Goal: Communication & Community: Answer question/provide support

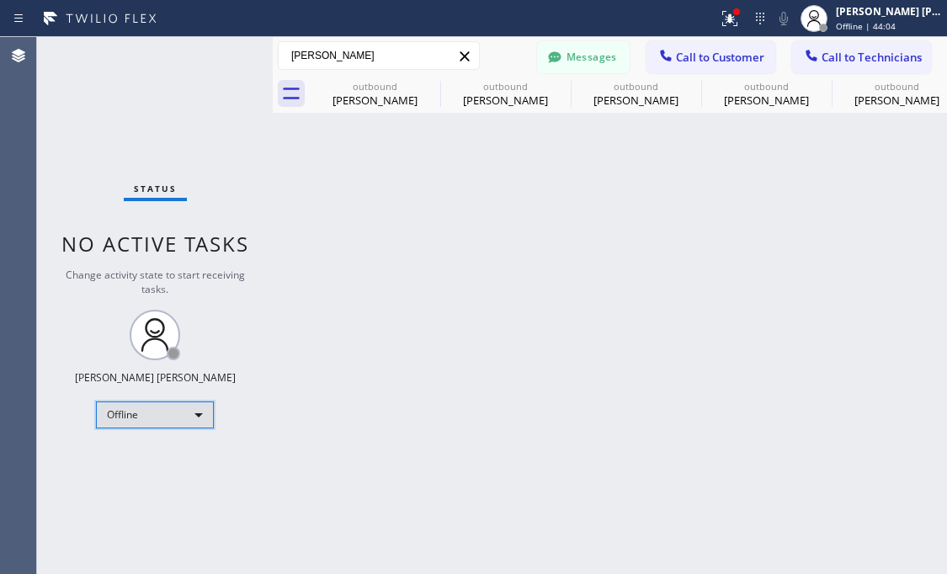
click at [194, 415] on div "Offline" at bounding box center [155, 414] width 118 height 27
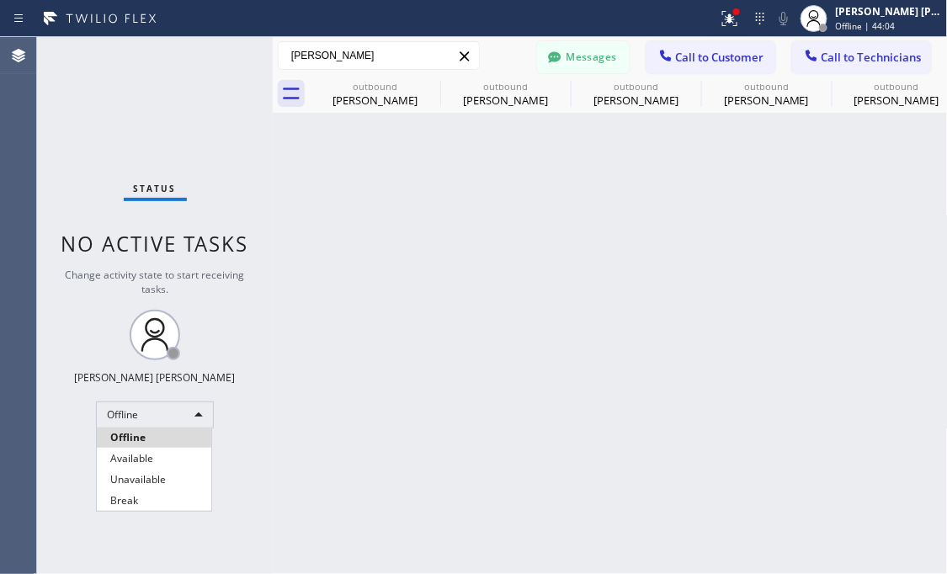
click at [144, 446] on li "Offline" at bounding box center [154, 437] width 114 height 20
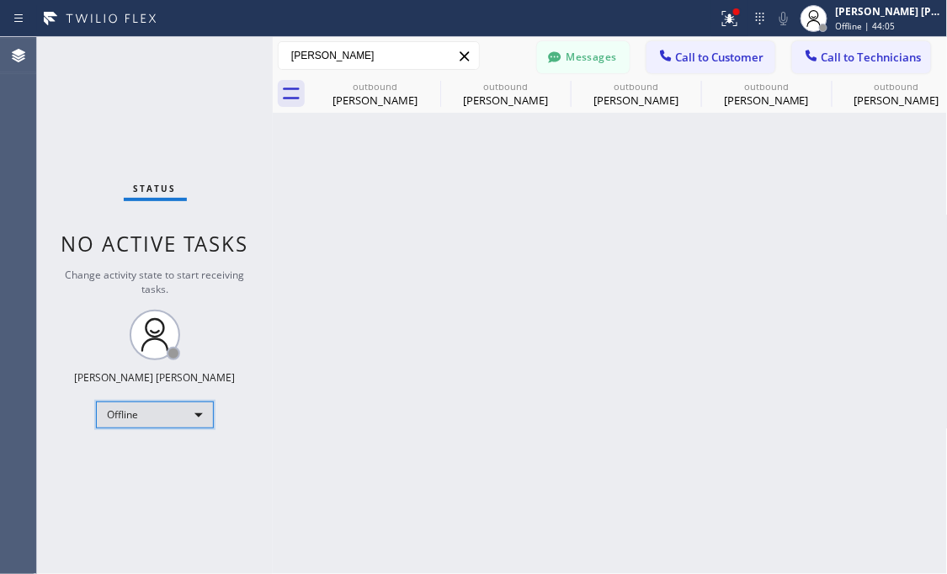
click at [147, 405] on div "Offline" at bounding box center [155, 414] width 118 height 27
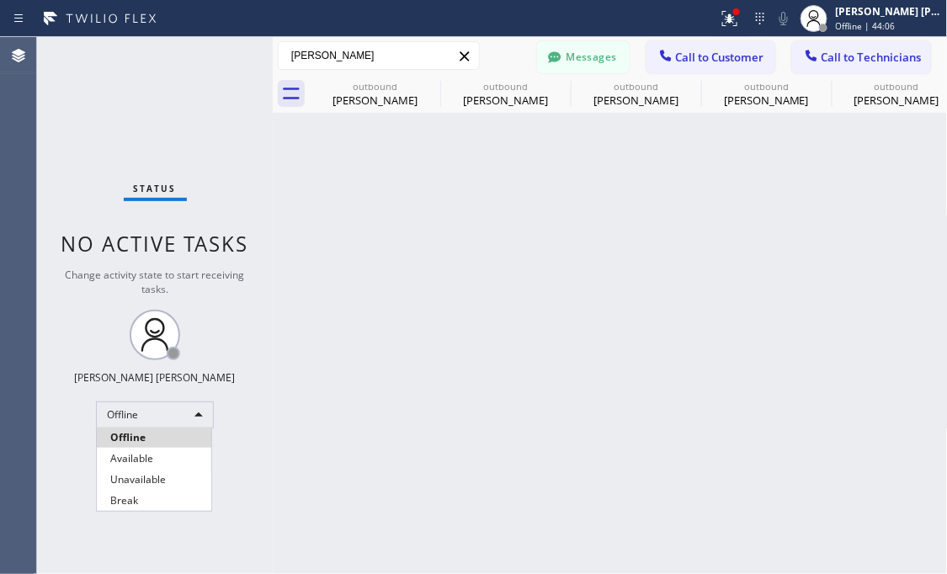
click at [147, 460] on li "Available" at bounding box center [154, 458] width 114 height 20
drag, startPoint x: 729, startPoint y: 60, endPoint x: 655, endPoint y: 103, distance: 86.3
click at [730, 57] on span "Call to Customer" at bounding box center [720, 57] width 88 height 15
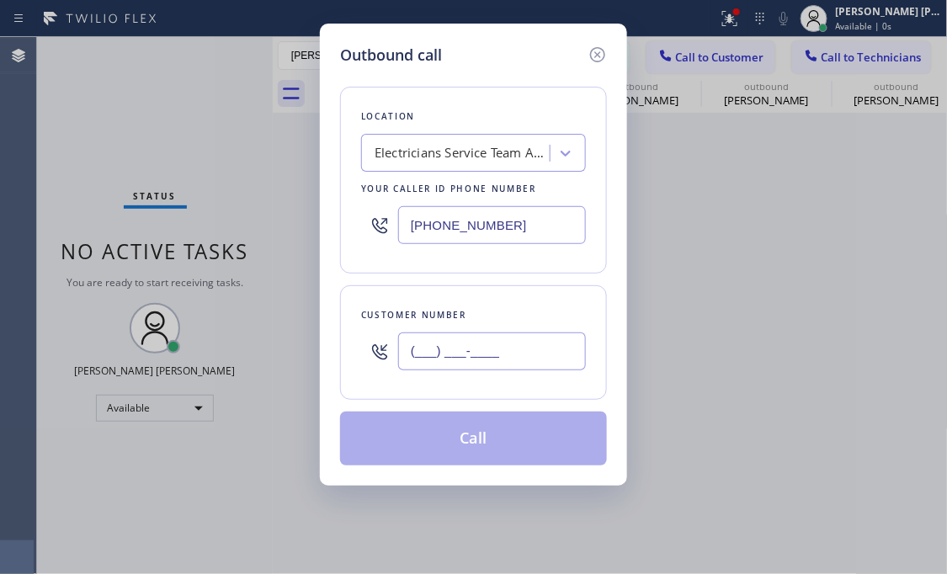
click at [486, 339] on input "(___) ___-____" at bounding box center [492, 351] width 188 height 38
paste input "347) 262-4162"
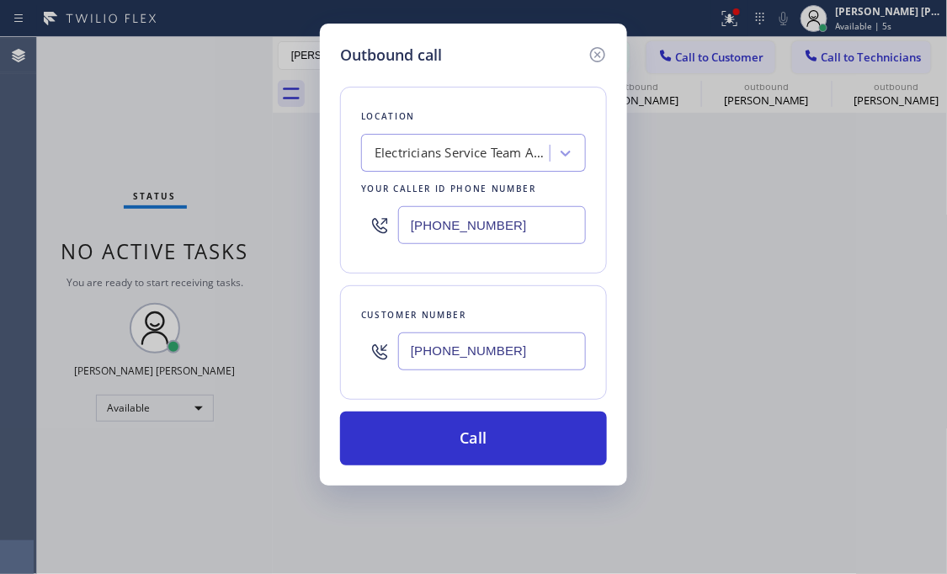
type input "[PHONE_NUMBER]"
drag, startPoint x: 145, startPoint y: 103, endPoint x: 402, endPoint y: 176, distance: 267.7
click at [145, 103] on div "Outbound call Location Electricians Service Team [GEOGRAPHIC_DATA] Your caller …" at bounding box center [473, 287] width 947 height 574
click at [436, 144] on div "Electricians Service Team Anaheim" at bounding box center [462, 153] width 177 height 19
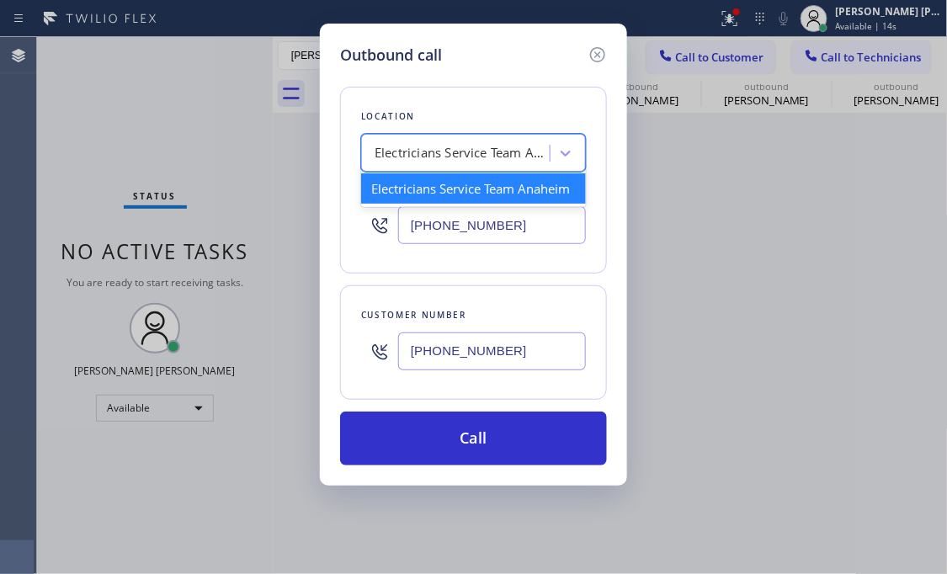
paste input "Electricians Service Team"
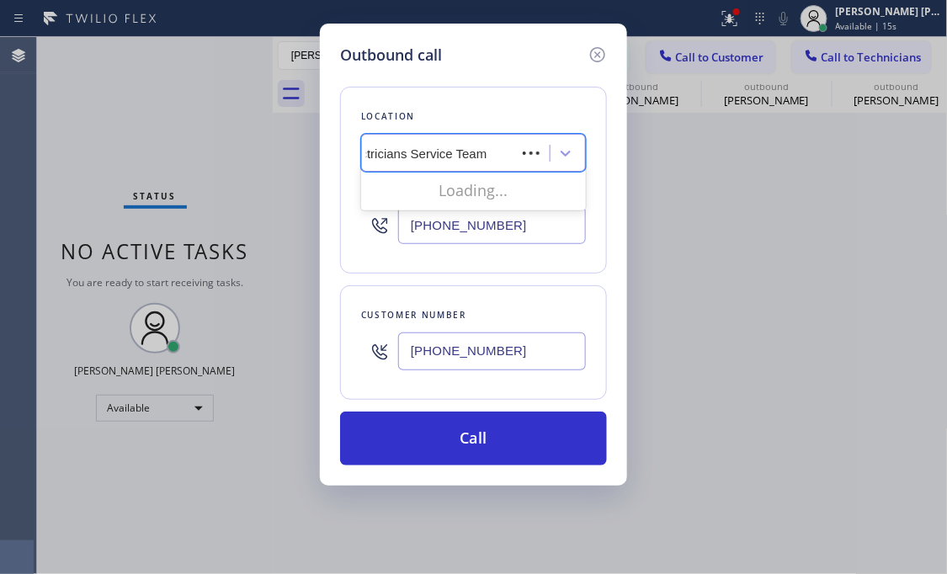
scroll to position [0, 8]
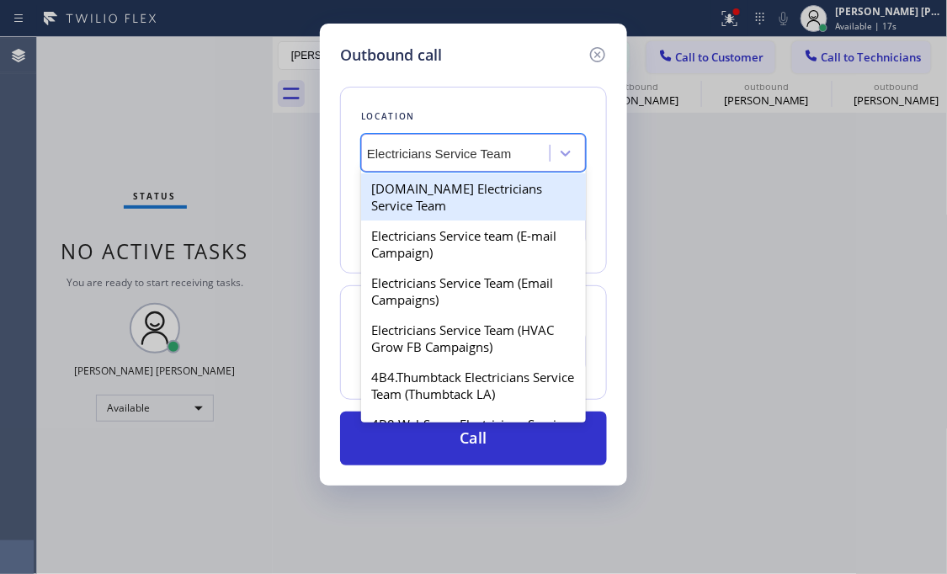
click at [391, 147] on input "Electricians Service Team" at bounding box center [454, 153] width 174 height 14
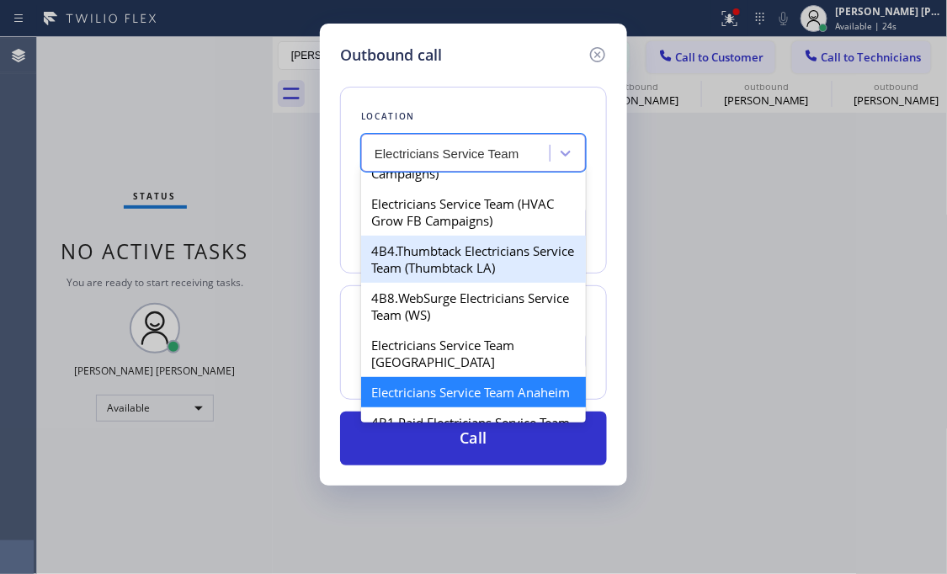
scroll to position [252, 0]
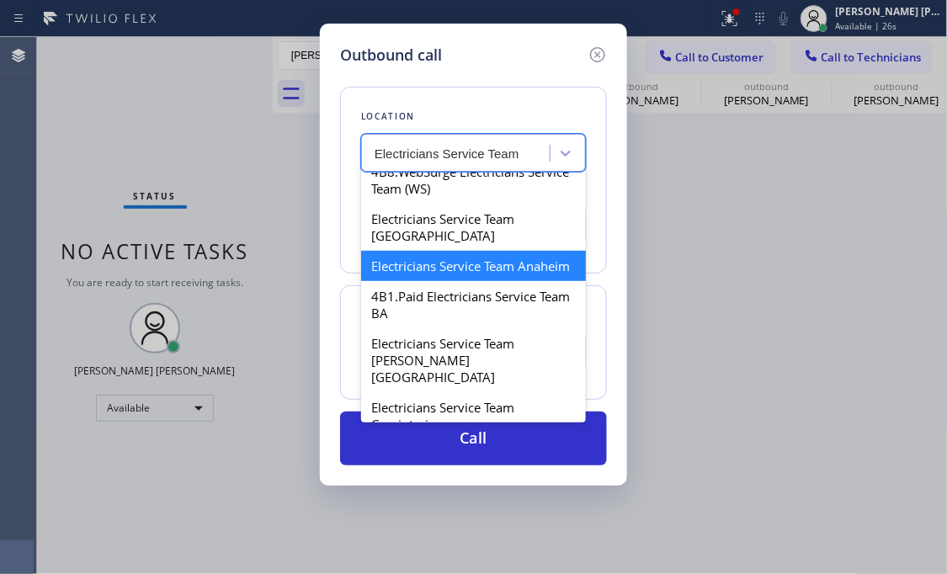
type input "Electricians Service Team"
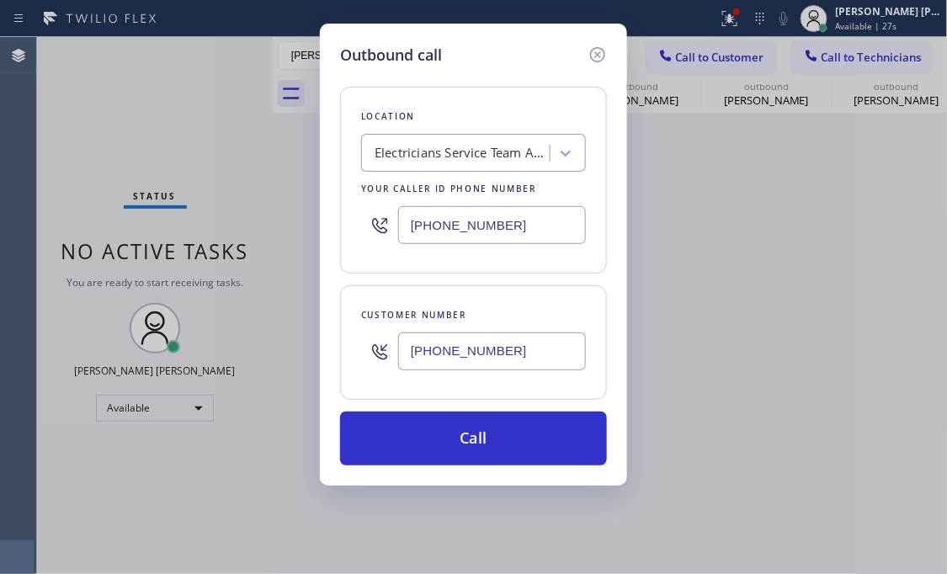
click at [218, 156] on div "Outbound call Location Electricians Service Team [GEOGRAPHIC_DATA] Your caller …" at bounding box center [473, 287] width 947 height 574
click at [446, 146] on div "Electricians Service Team Anaheim" at bounding box center [462, 153] width 177 height 19
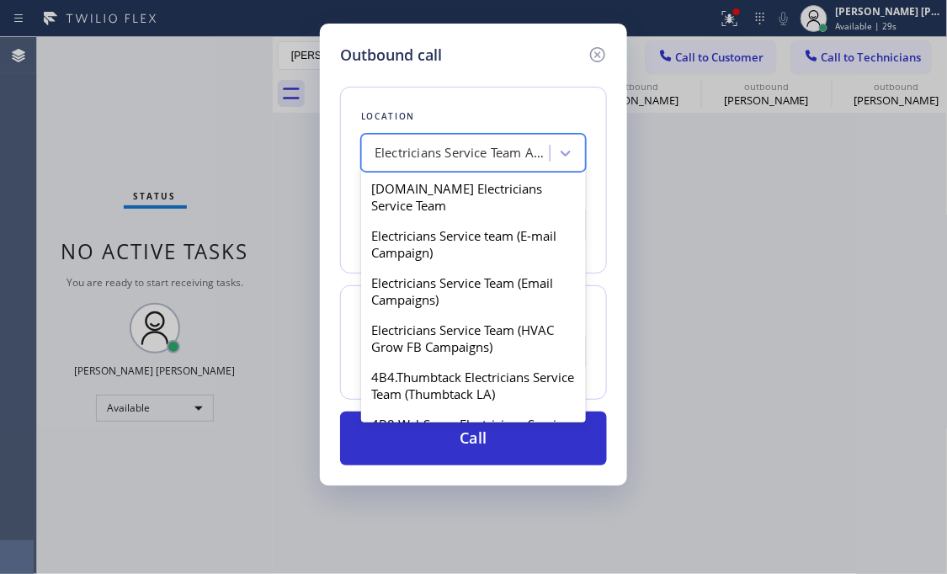
scroll to position [149, 0]
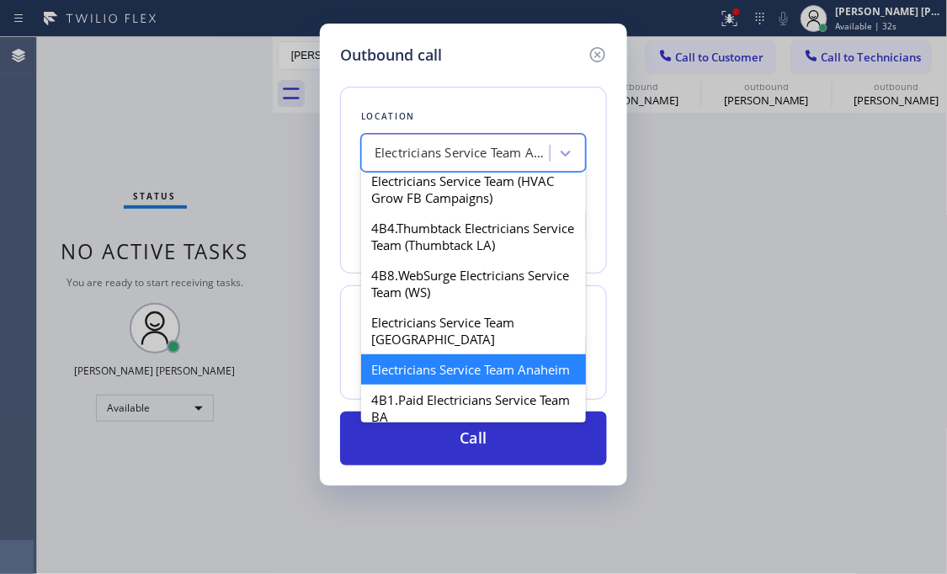
click at [463, 373] on div "Electricians Service Team Anaheim" at bounding box center [473, 369] width 225 height 30
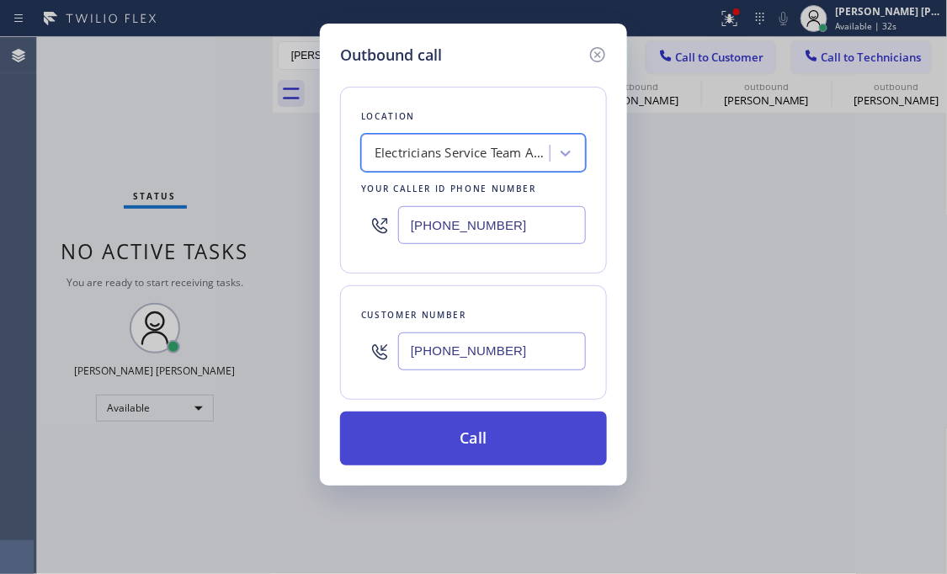
click at [496, 435] on button "Call" at bounding box center [473, 438] width 267 height 54
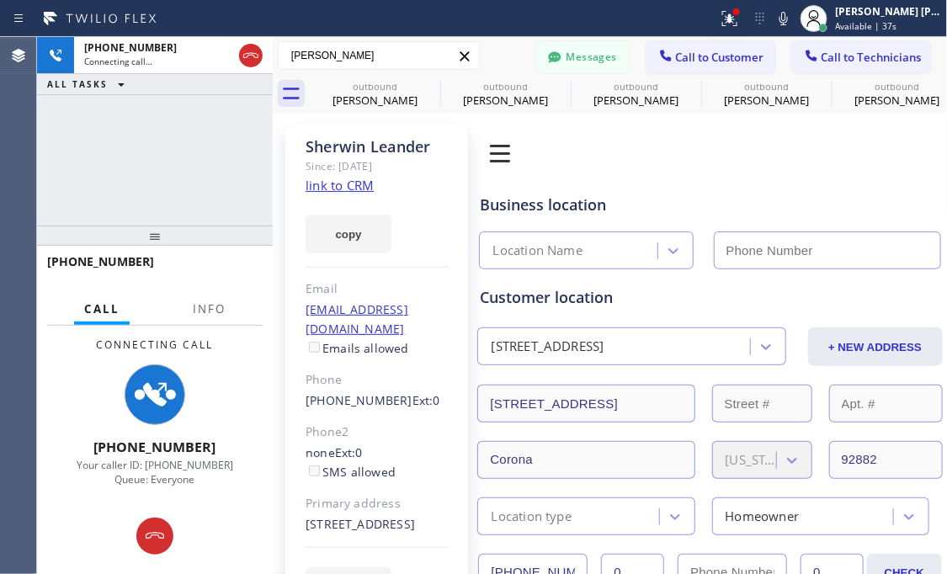
type input "[PHONE_NUMBER]"
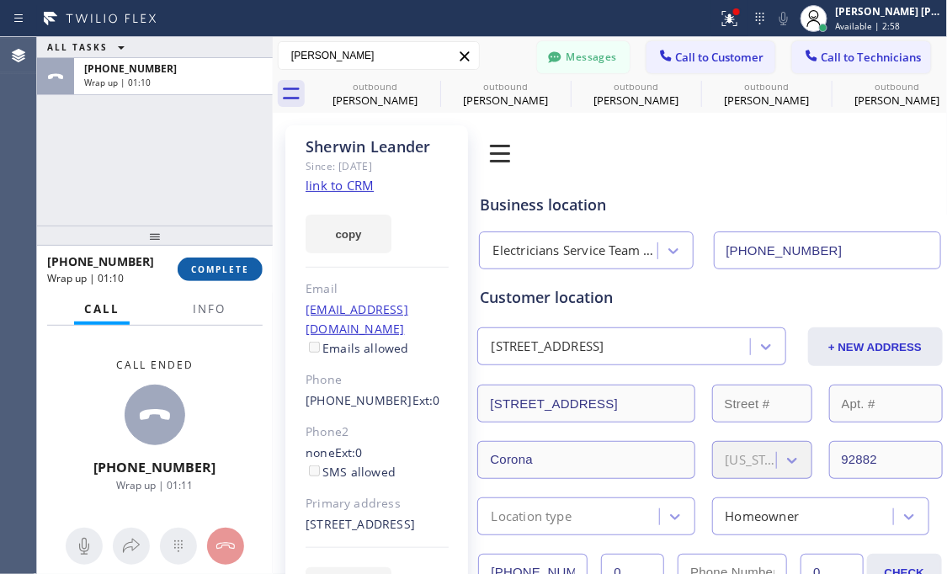
click at [215, 269] on span "COMPLETE" at bounding box center [220, 269] width 58 height 12
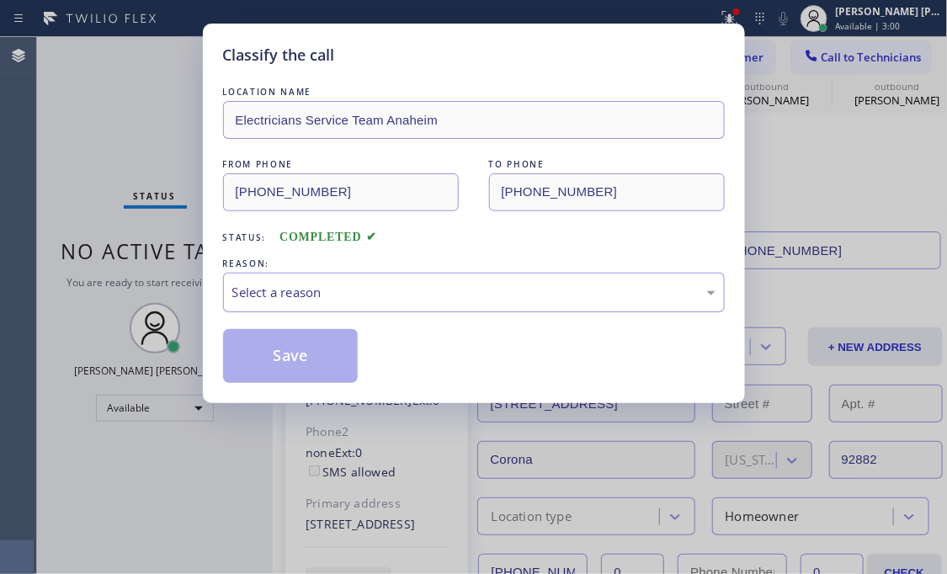
click at [380, 290] on div "Select a reason" at bounding box center [473, 292] width 483 height 19
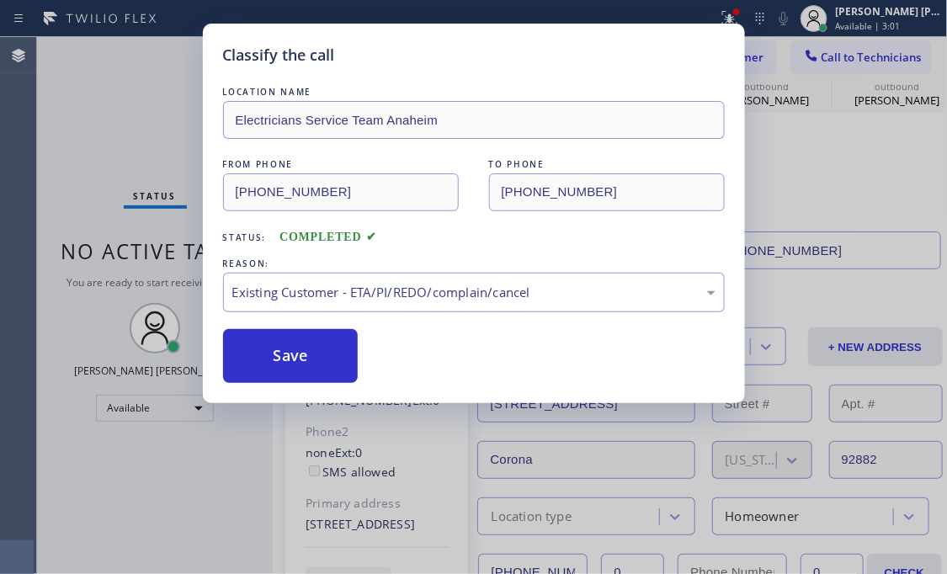
drag, startPoint x: 356, startPoint y: 394, endPoint x: 352, endPoint y: 386, distance: 8.7
click at [311, 334] on button "Save" at bounding box center [290, 356] width 135 height 54
click at [310, 342] on button "Save" at bounding box center [290, 356] width 135 height 54
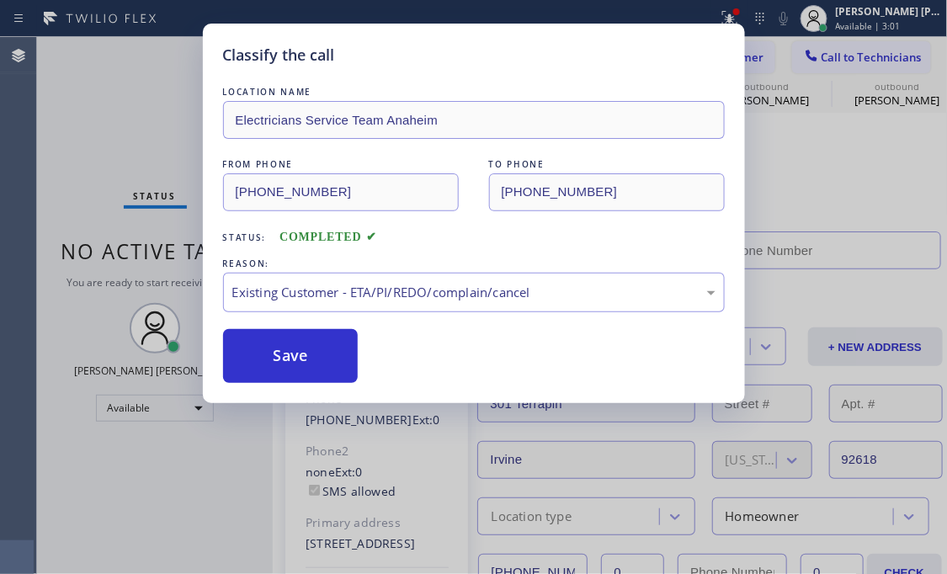
type input "[PHONE_NUMBER]"
click at [825, 194] on div "Back to Dashboard Change Sender ID Customers Technicians [PHONE_NUMBER] SEARCH …" at bounding box center [610, 305] width 675 height 537
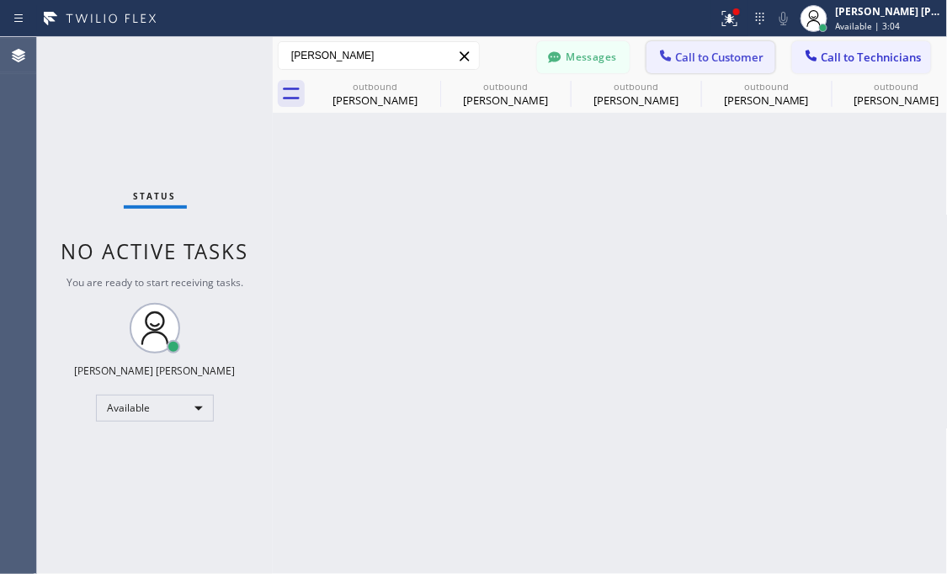
click at [725, 60] on span "Call to Customer" at bounding box center [720, 57] width 88 height 15
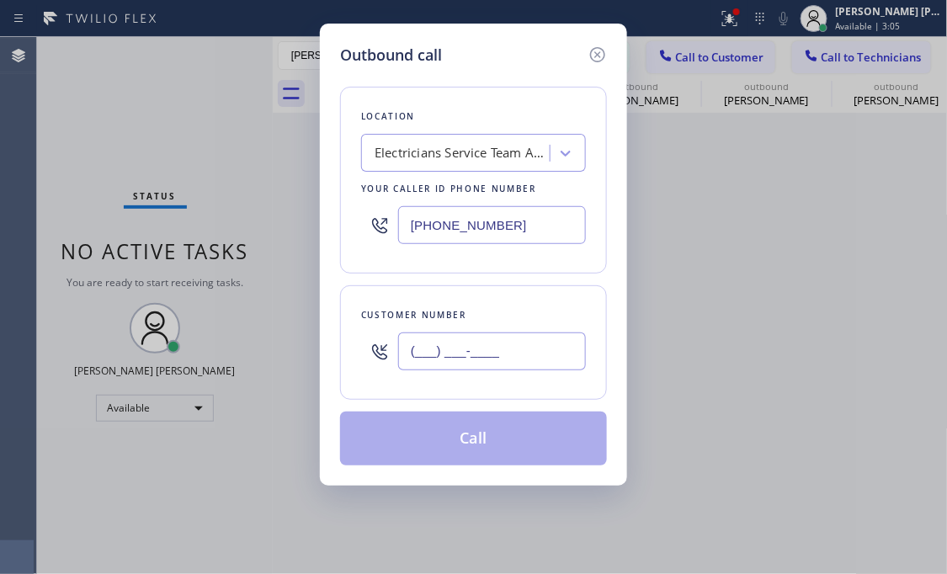
click at [493, 355] on input "(___) ___-____" at bounding box center [492, 351] width 188 height 38
paste input "515) 770-8010"
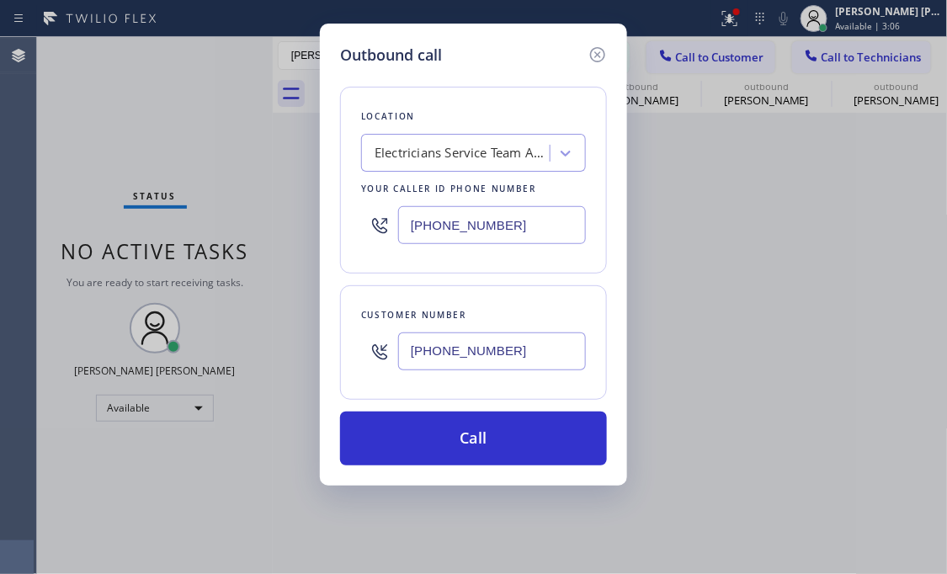
type input "[PHONE_NUMBER]"
drag, startPoint x: 132, startPoint y: 198, endPoint x: 275, endPoint y: 153, distance: 149.8
click at [132, 198] on div "Outbound call Location Electricians Service Team [GEOGRAPHIC_DATA] Your caller …" at bounding box center [473, 287] width 947 height 574
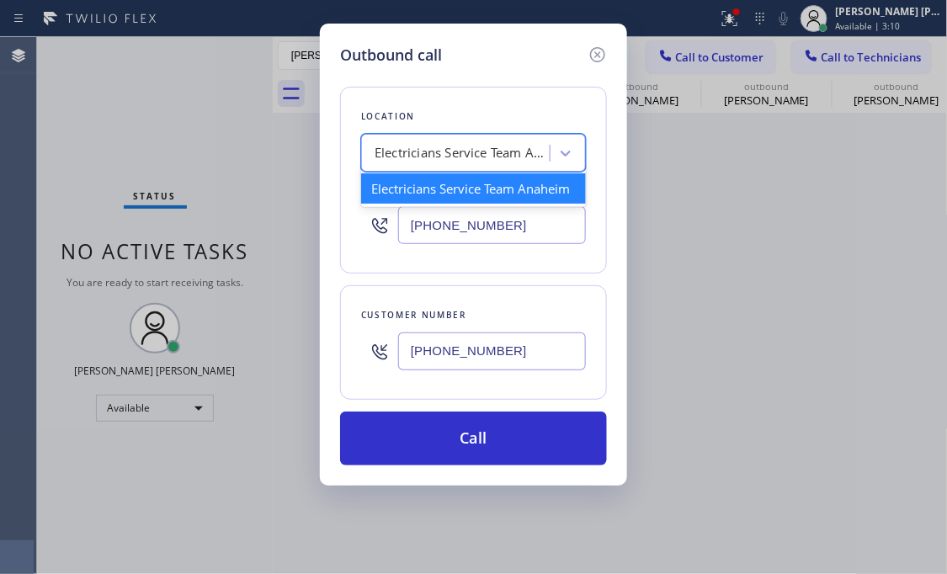
click at [472, 146] on div "Electricians Service Team Anaheim" at bounding box center [462, 153] width 177 height 19
paste input "Blue Moon Electrical [PERSON_NAME]"
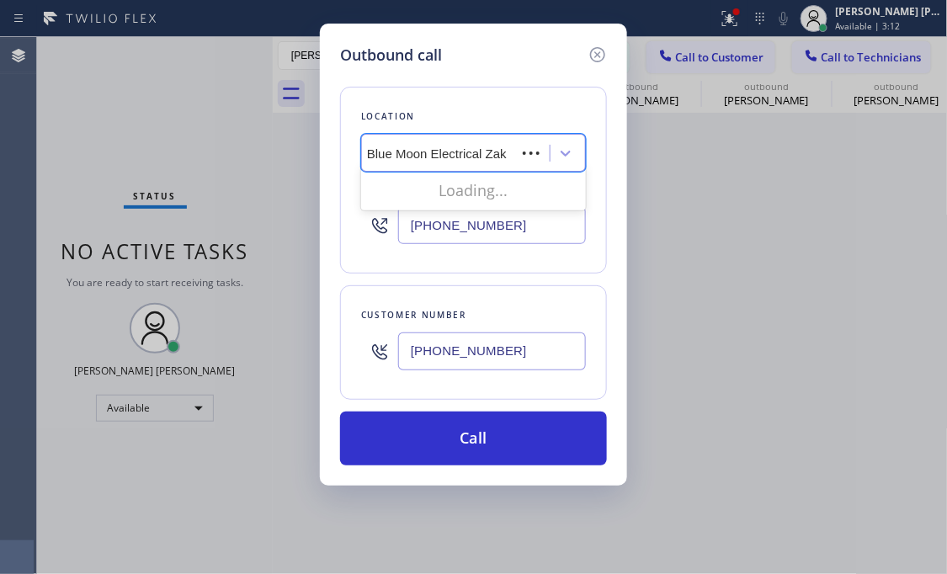
type input "Blue Moon Electrical"
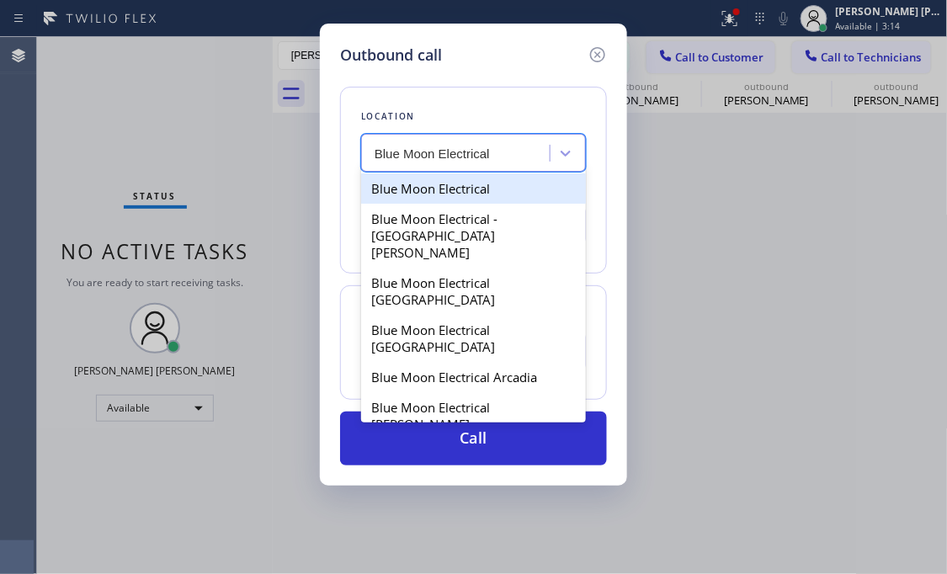
click at [461, 193] on div "Blue Moon Electrical" at bounding box center [473, 188] width 225 height 30
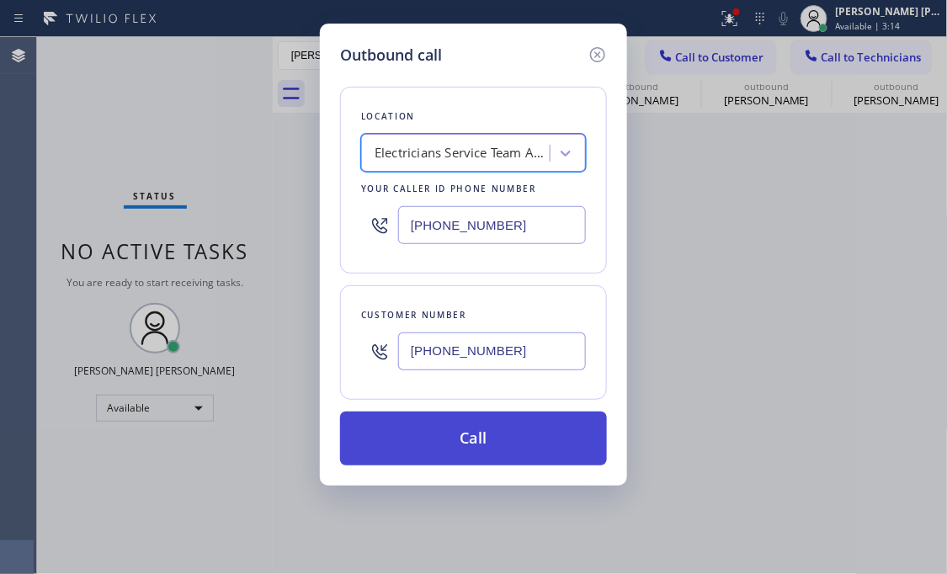
click at [489, 439] on button "Call" at bounding box center [473, 438] width 267 height 54
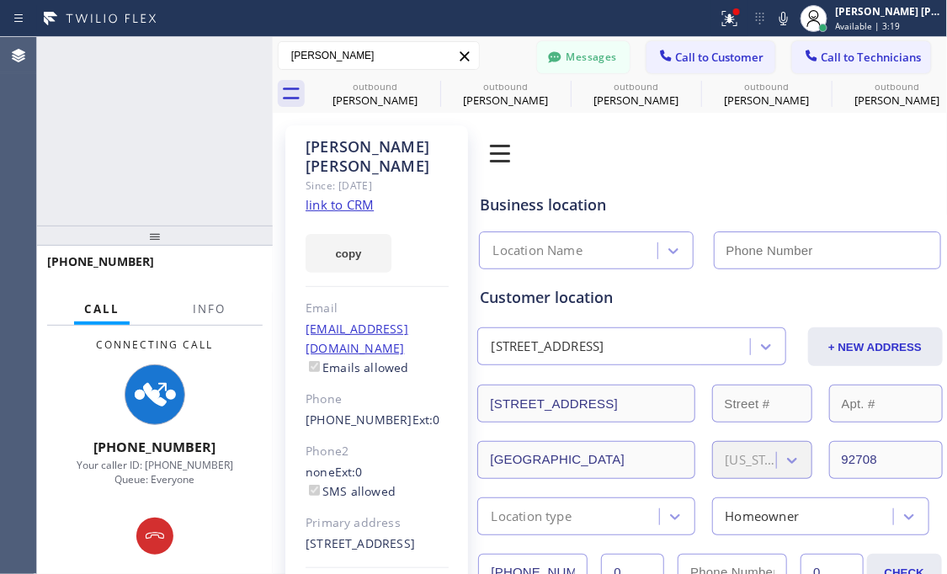
type input "[PHONE_NUMBER]"
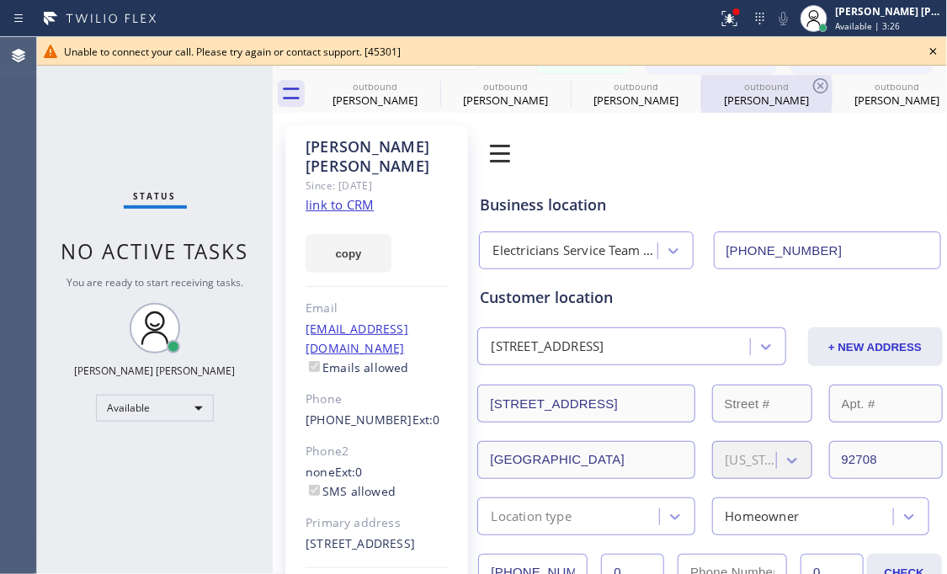
drag, startPoint x: 931, startPoint y: 50, endPoint x: 730, endPoint y: 103, distance: 207.4
click at [932, 50] on icon at bounding box center [933, 51] width 20 height 20
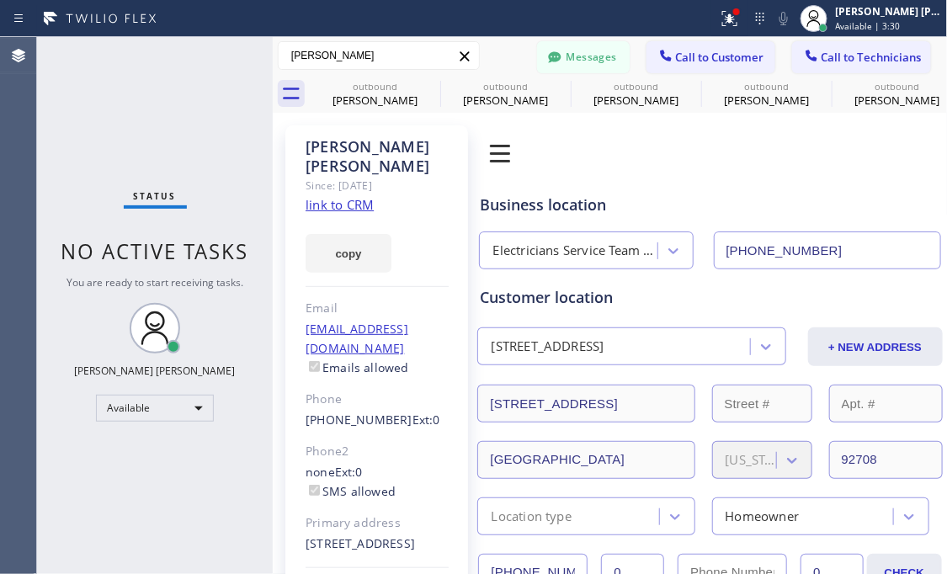
click at [786, 172] on div "Business location Electricians Service Team Anaheim [PHONE_NUMBER]" at bounding box center [709, 219] width 466 height 99
click at [715, 56] on span "Call to Customer" at bounding box center [720, 57] width 88 height 15
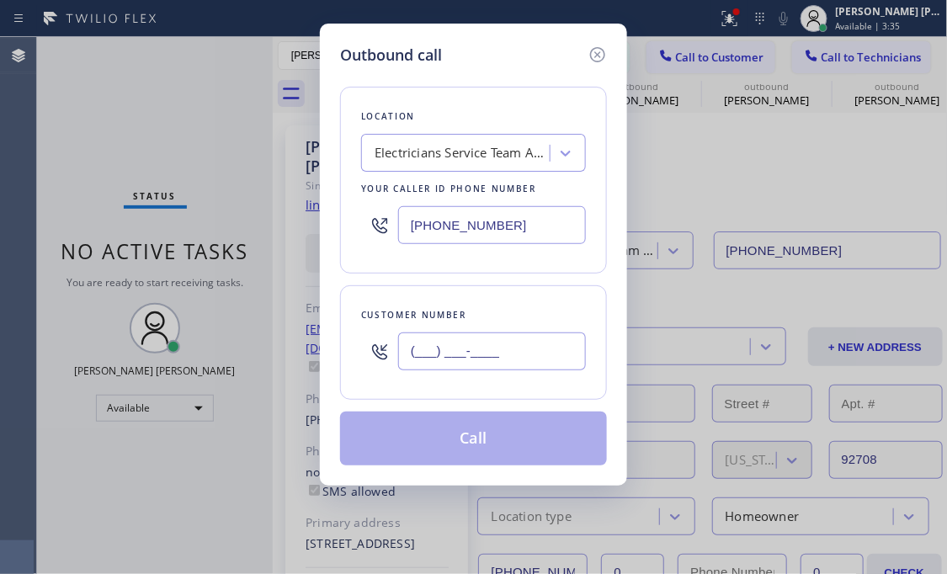
click at [475, 341] on input "(___) ___-____" at bounding box center [492, 351] width 188 height 38
paste input "text"
type input "(___) ___-____"
drag, startPoint x: 29, startPoint y: 134, endPoint x: 386, endPoint y: 172, distance: 358.7
click at [31, 134] on div "Outbound call Location Electricians Service Team [GEOGRAPHIC_DATA] Your caller …" at bounding box center [473, 287] width 947 height 574
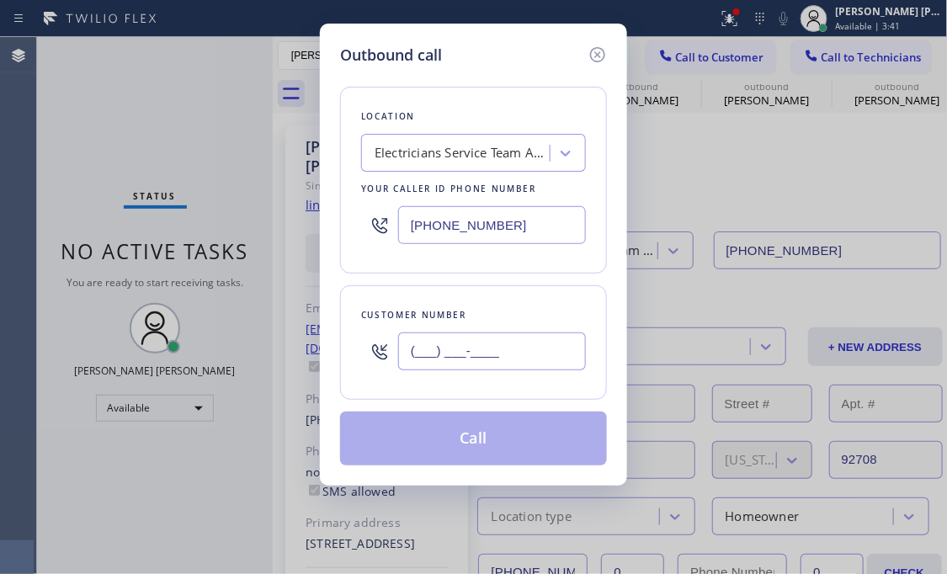
click at [468, 363] on input "(___) ___-____" at bounding box center [492, 351] width 188 height 38
paste input "515) 770-8010"
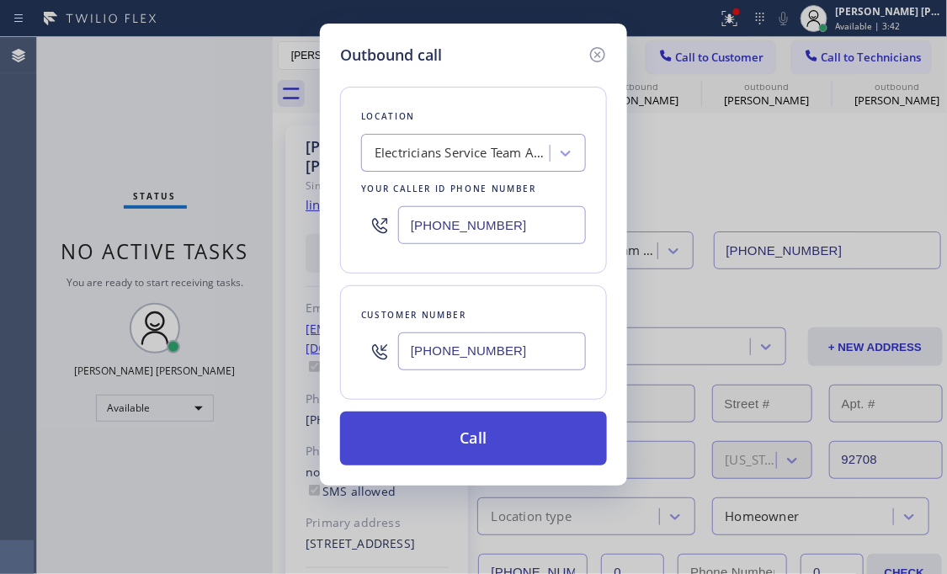
type input "[PHONE_NUMBER]"
click at [464, 429] on button "Call" at bounding box center [473, 438] width 267 height 54
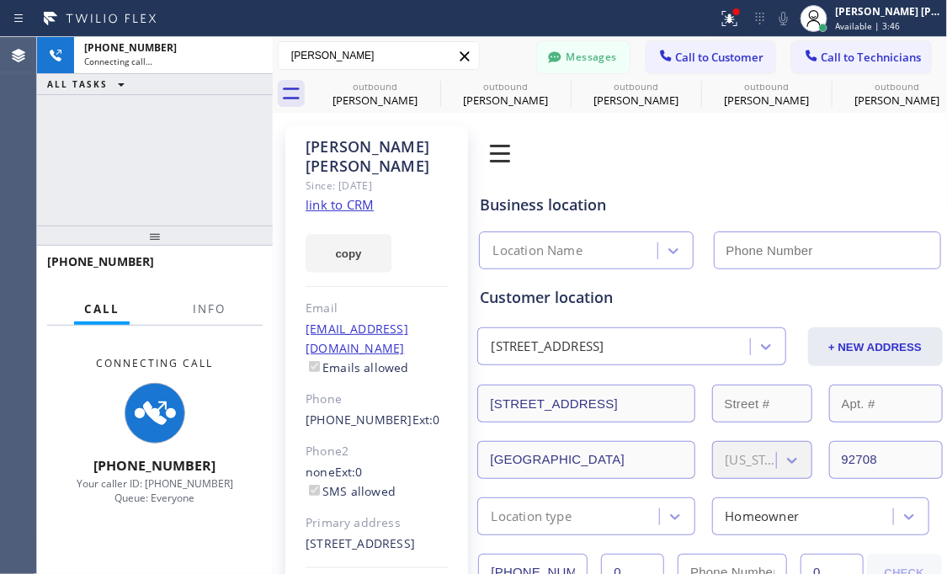
type input "[PHONE_NUMBER]"
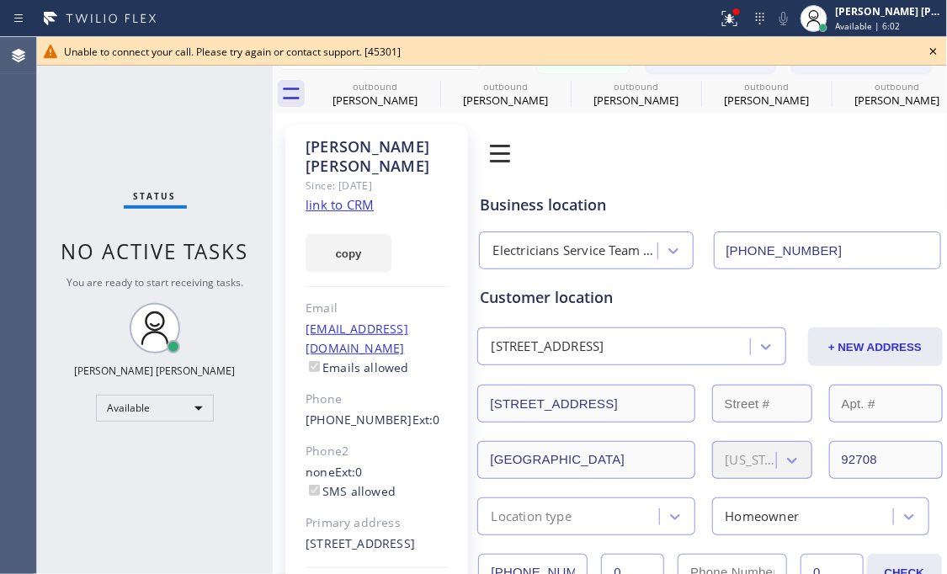
click at [254, 460] on div "Status No active tasks You are ready to start receiving tasks. [PERSON_NAME] [P…" at bounding box center [155, 305] width 236 height 537
click at [191, 418] on div "Available" at bounding box center [155, 408] width 118 height 27
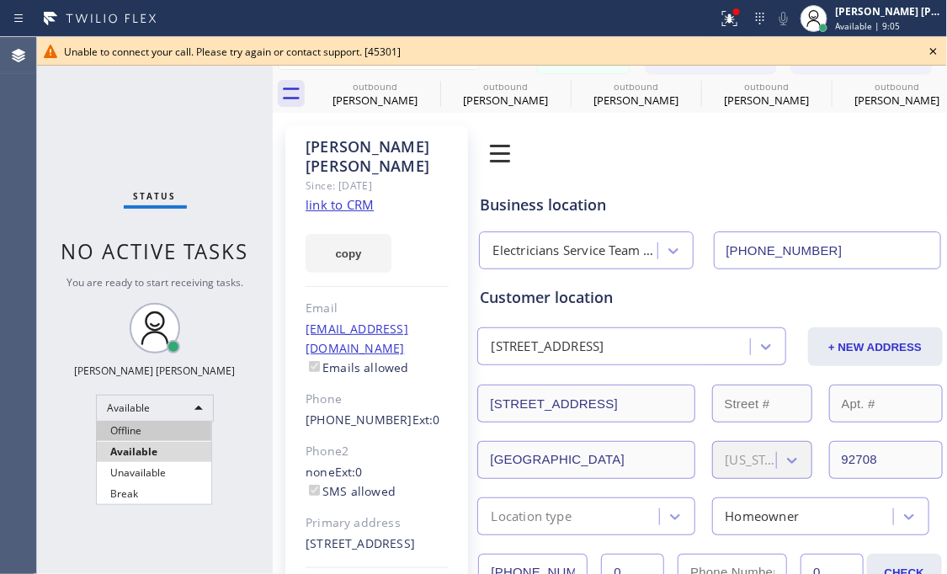
click at [157, 426] on li "Offline" at bounding box center [154, 431] width 114 height 20
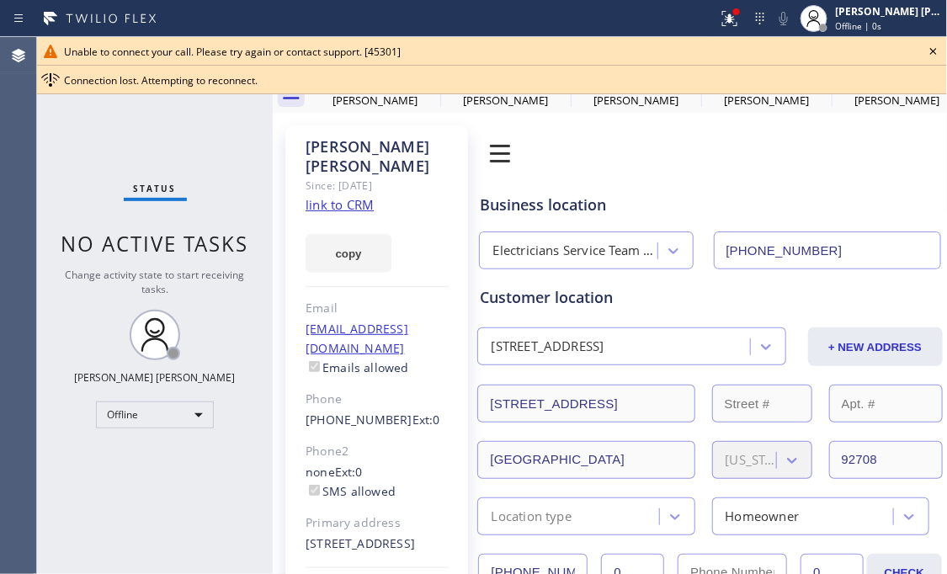
click at [926, 52] on icon at bounding box center [933, 51] width 20 height 20
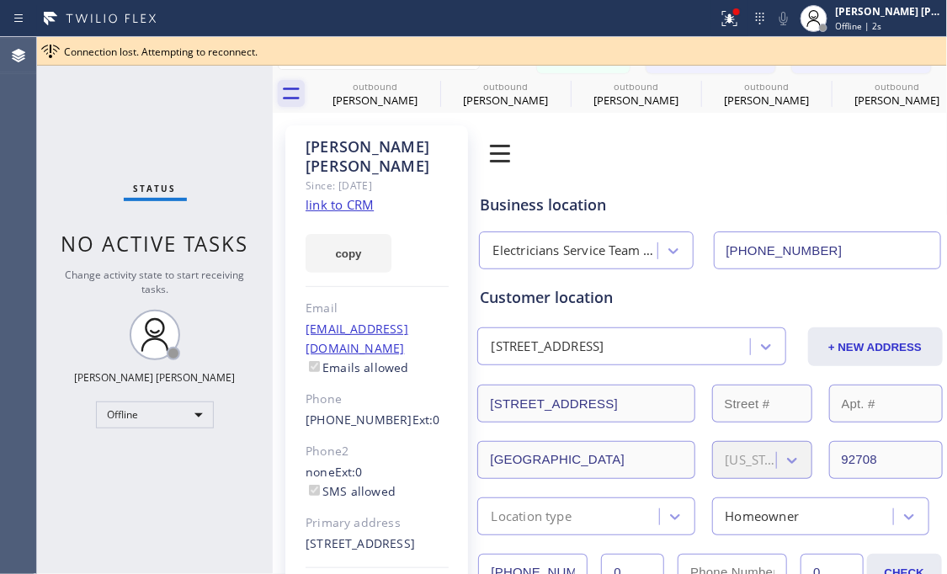
click at [290, 96] on icon at bounding box center [291, 93] width 27 height 27
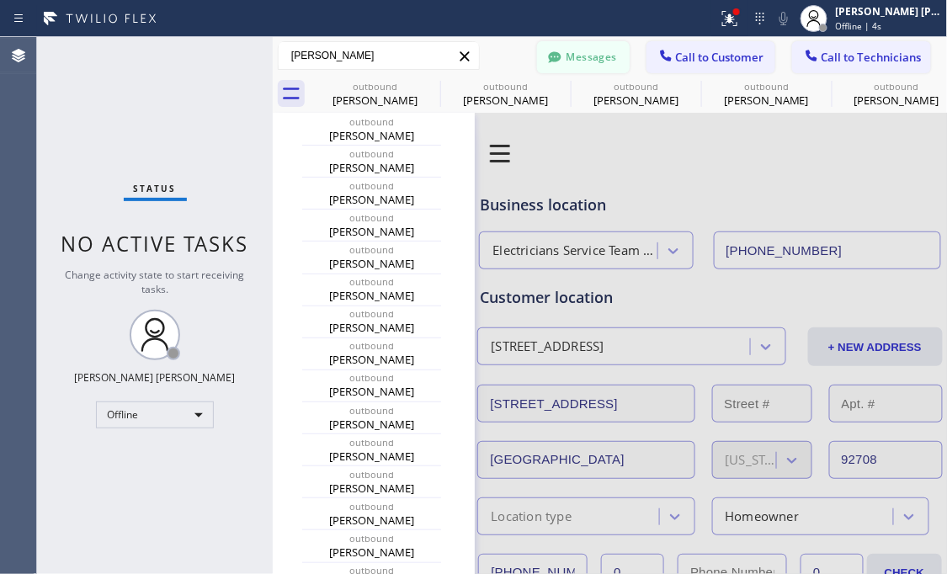
click at [573, 53] on button "Messages" at bounding box center [583, 57] width 93 height 32
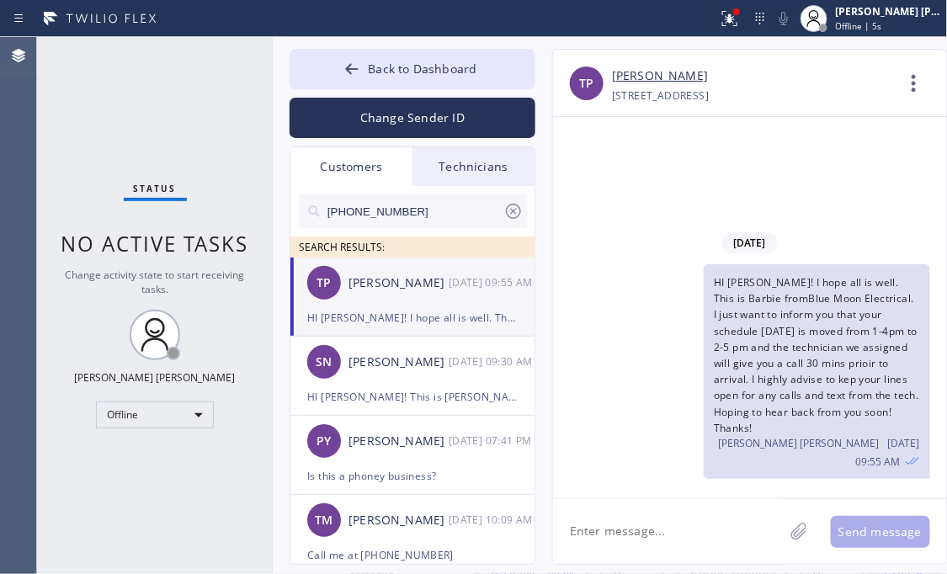
click at [612, 533] on textarea at bounding box center [668, 531] width 231 height 65
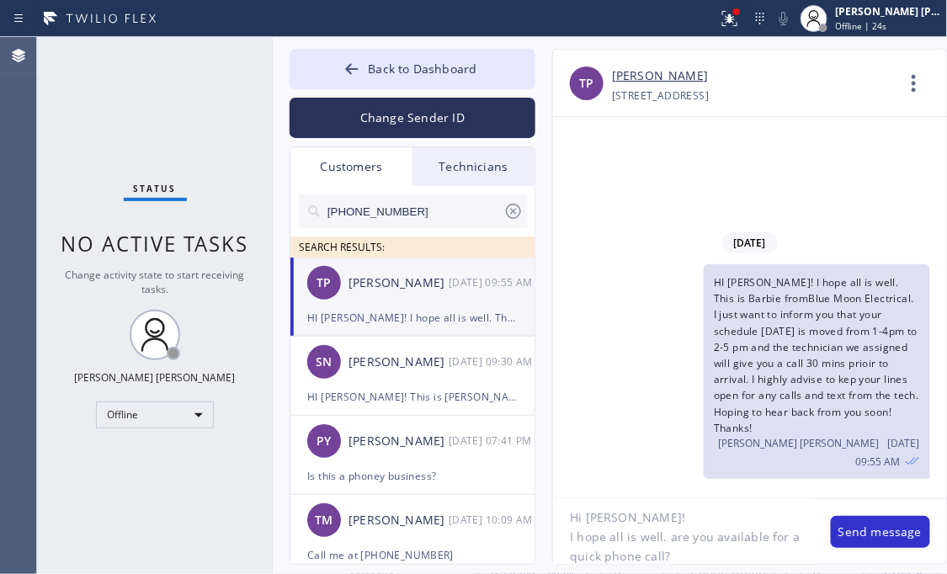
scroll to position [33, 0]
type textarea "Hi [PERSON_NAME]! I hope all is well. are you available for a quick phone call?…"
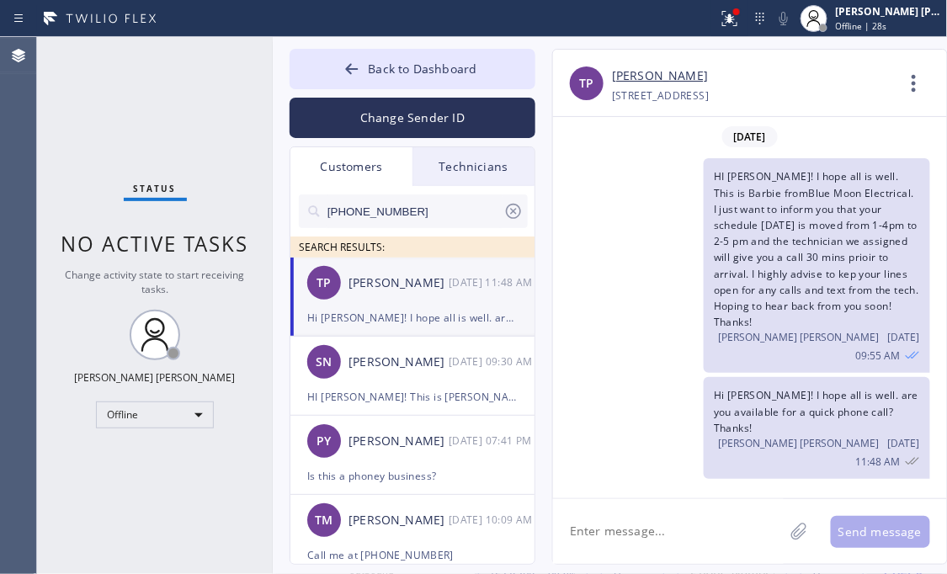
click at [165, 112] on div "Status No active tasks Change activity state to start receiving tasks. [PERSON_…" at bounding box center [155, 305] width 236 height 537
drag, startPoint x: 153, startPoint y: 448, endPoint x: 118, endPoint y: 421, distance: 44.9
click at [153, 448] on div "Status No active tasks Change activity state to start receiving tasks. [PERSON_…" at bounding box center [155, 305] width 236 height 537
click at [923, 82] on icon at bounding box center [914, 83] width 40 height 40
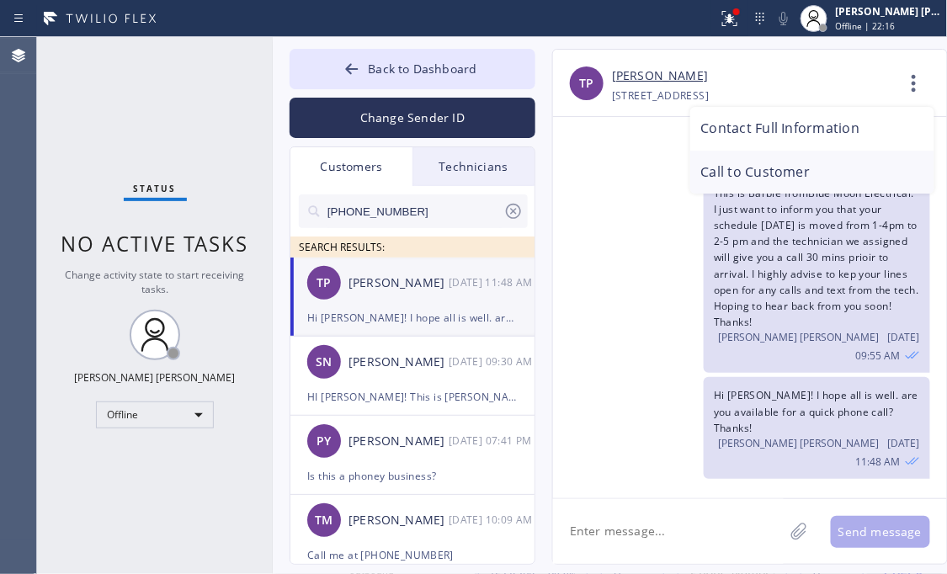
click at [749, 172] on li "Call to Customer" at bounding box center [812, 173] width 244 height 44
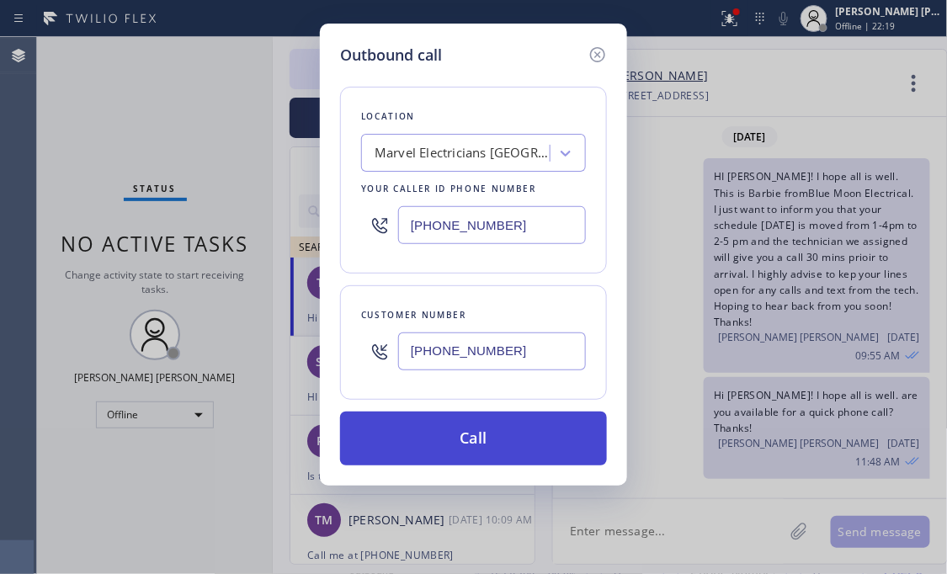
click at [428, 427] on button "Call" at bounding box center [473, 438] width 267 height 54
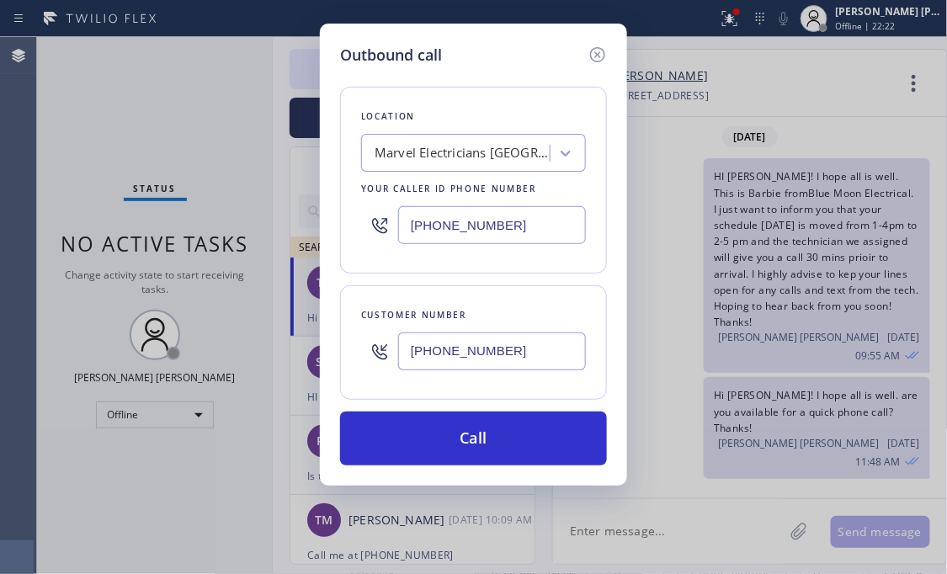
click at [703, 218] on div "Outbound call Location Marvel [GEOGRAPHIC_DATA] Your caller id phone number [PH…" at bounding box center [473, 287] width 947 height 574
click at [604, 53] on icon at bounding box center [597, 54] width 15 height 15
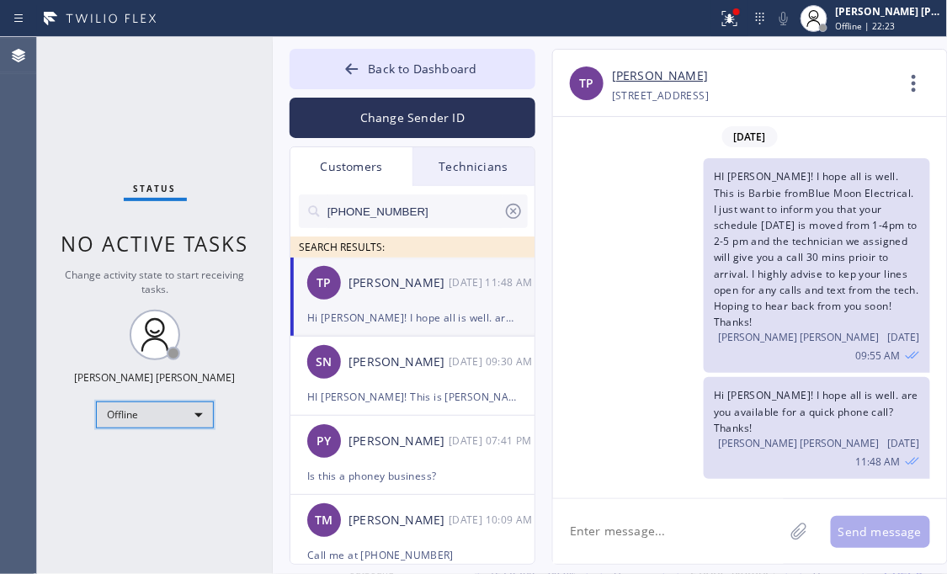
click at [195, 411] on div "Offline" at bounding box center [155, 414] width 118 height 27
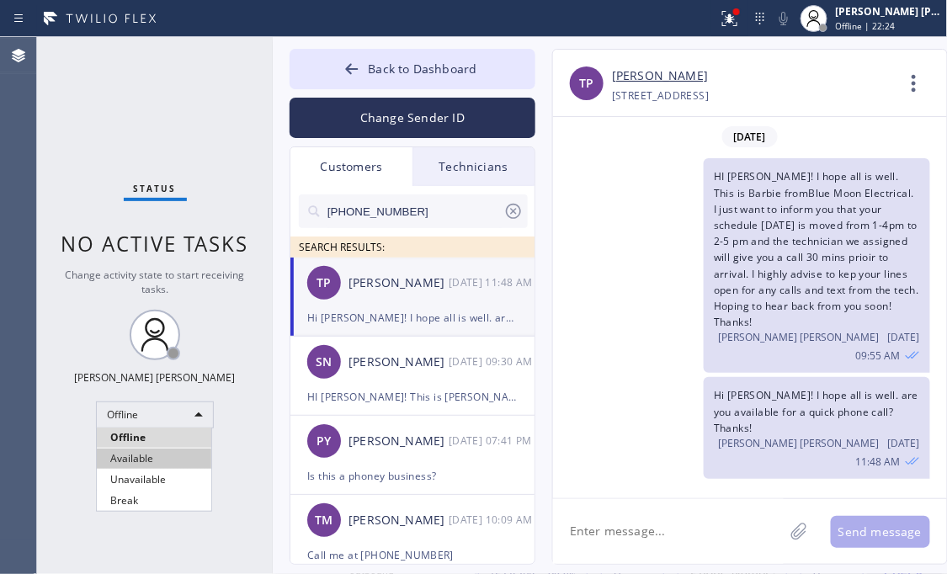
click at [144, 455] on li "Available" at bounding box center [154, 458] width 114 height 20
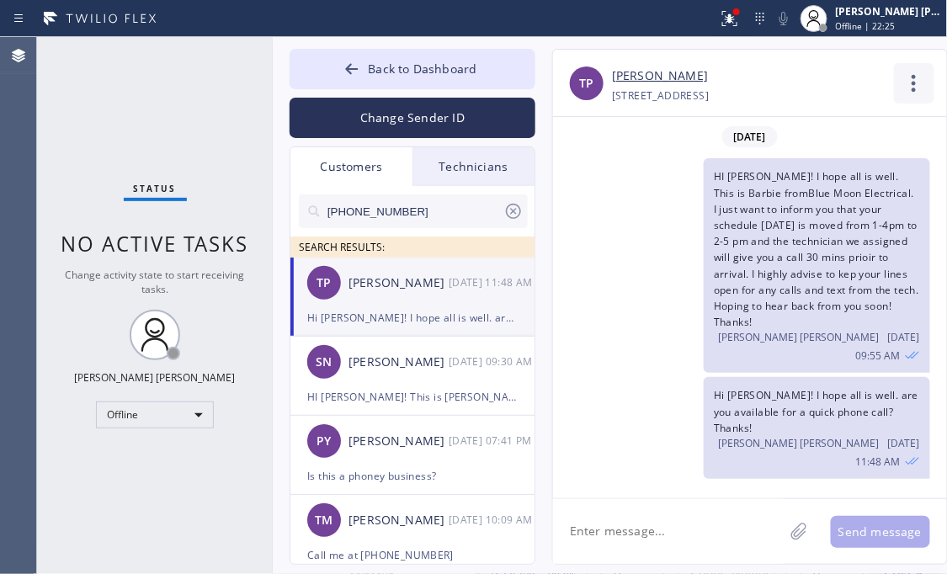
click at [913, 81] on icon at bounding box center [914, 83] width 40 height 40
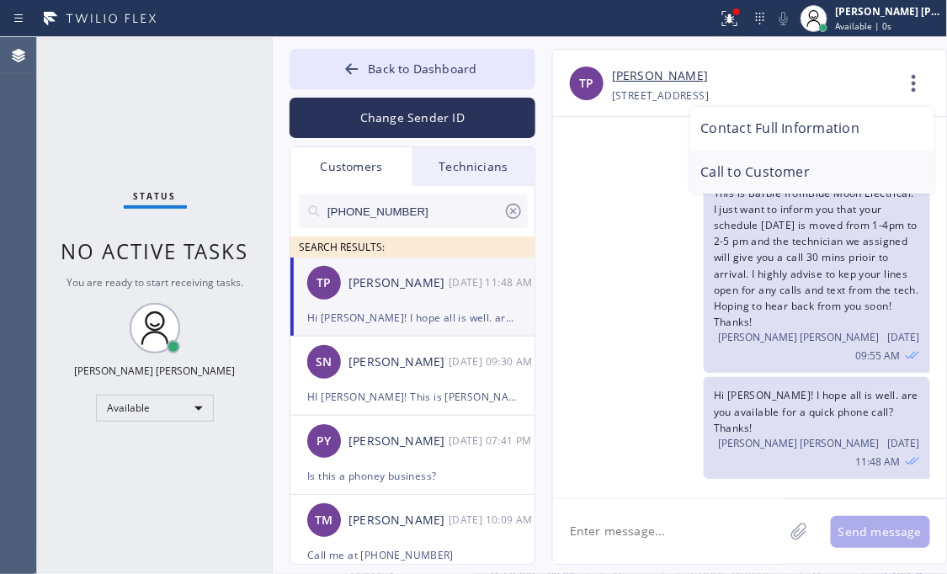
click at [793, 169] on li "Call to Customer" at bounding box center [812, 173] width 244 height 44
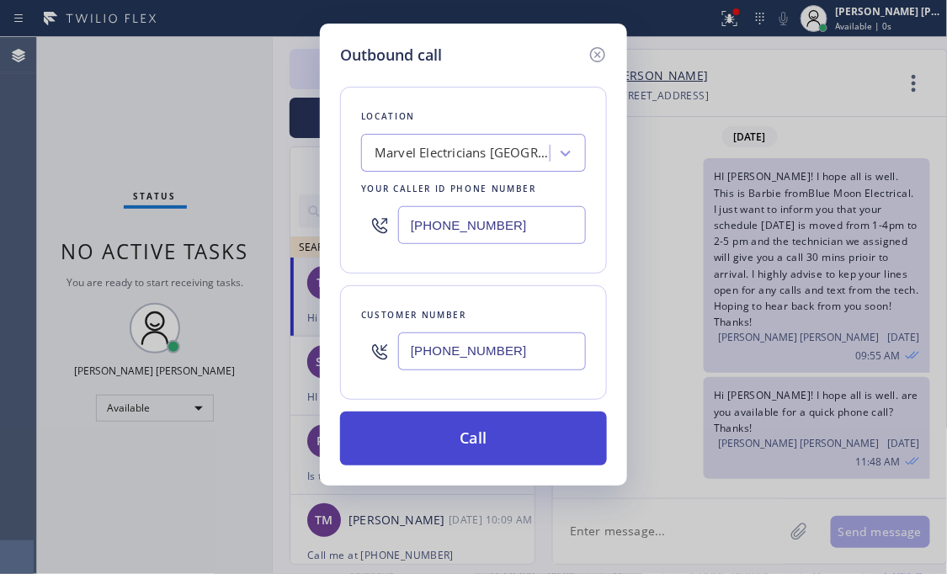
click at [398, 434] on button "Call" at bounding box center [473, 438] width 267 height 54
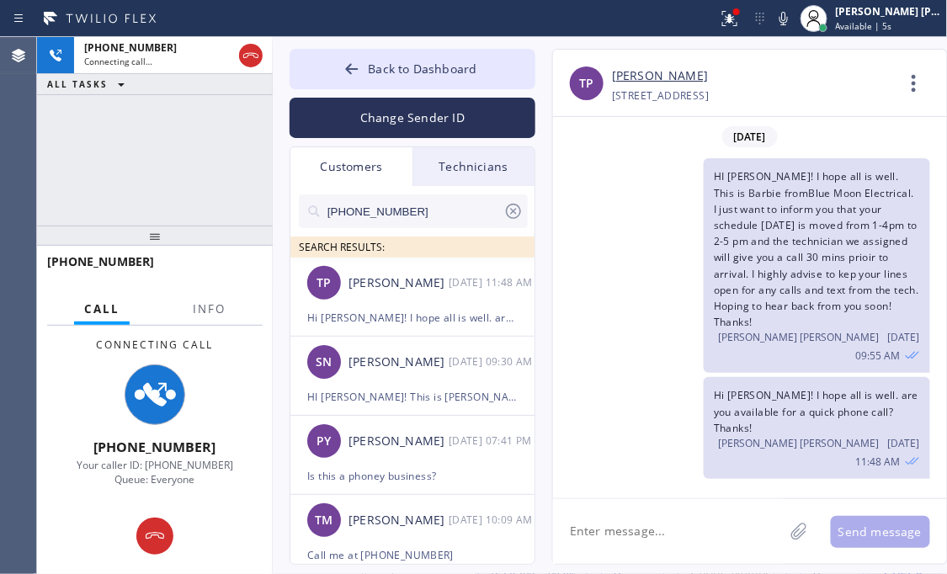
type input "[PHONE_NUMBER]"
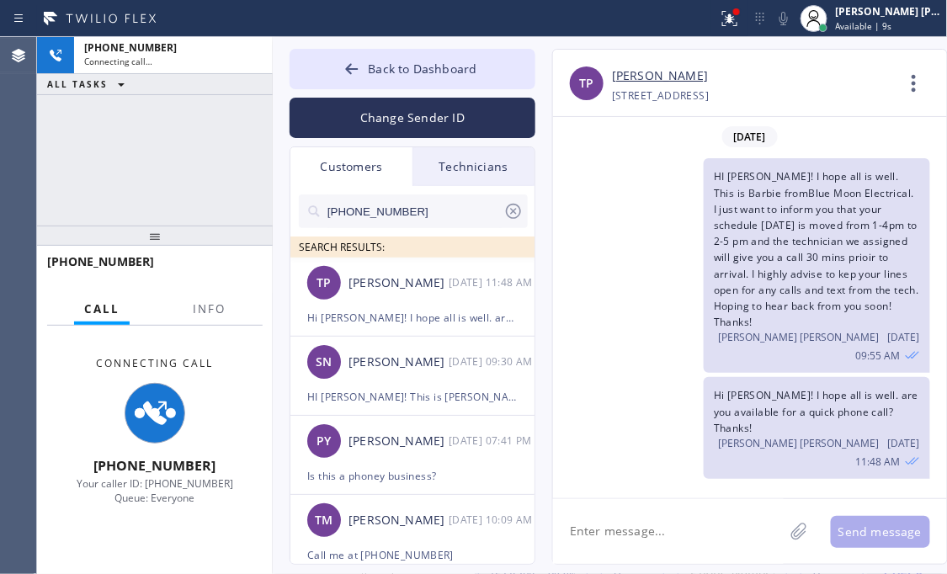
click at [98, 152] on div "[PHONE_NUMBER] Connecting call… ALL TASKS ALL TASKS ACTIVE TASKS TASKS IN WRAP …" at bounding box center [155, 131] width 236 height 188
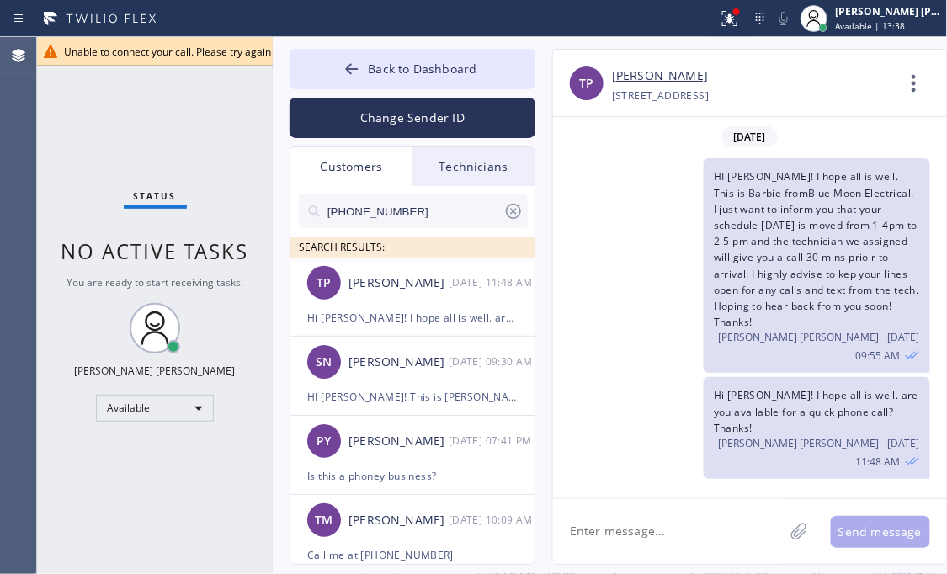
drag, startPoint x: 143, startPoint y: 486, endPoint x: 178, endPoint y: 436, distance: 61.1
click at [143, 486] on div "Status No active tasks You are ready to start receiving tasks. [PERSON_NAME] [P…" at bounding box center [155, 305] width 236 height 537
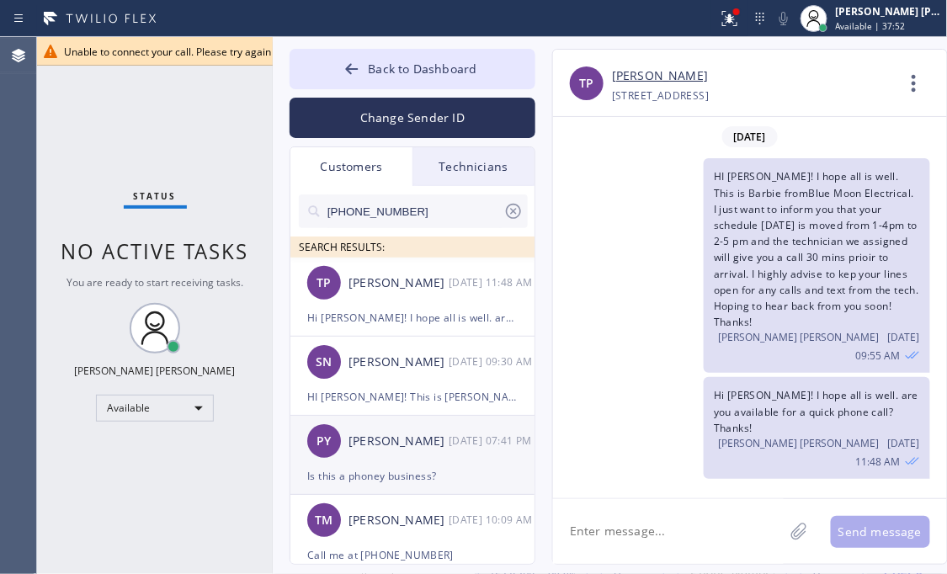
click at [390, 471] on div "Is this a phoney business?" at bounding box center [412, 475] width 210 height 19
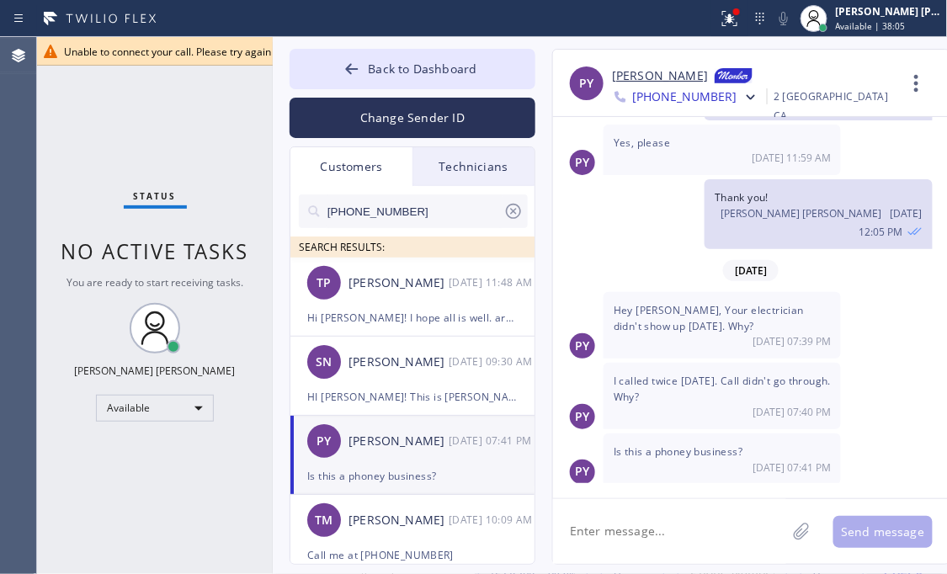
scroll to position [188, 0]
click at [375, 62] on span "Back to Dashboard" at bounding box center [422, 69] width 109 height 16
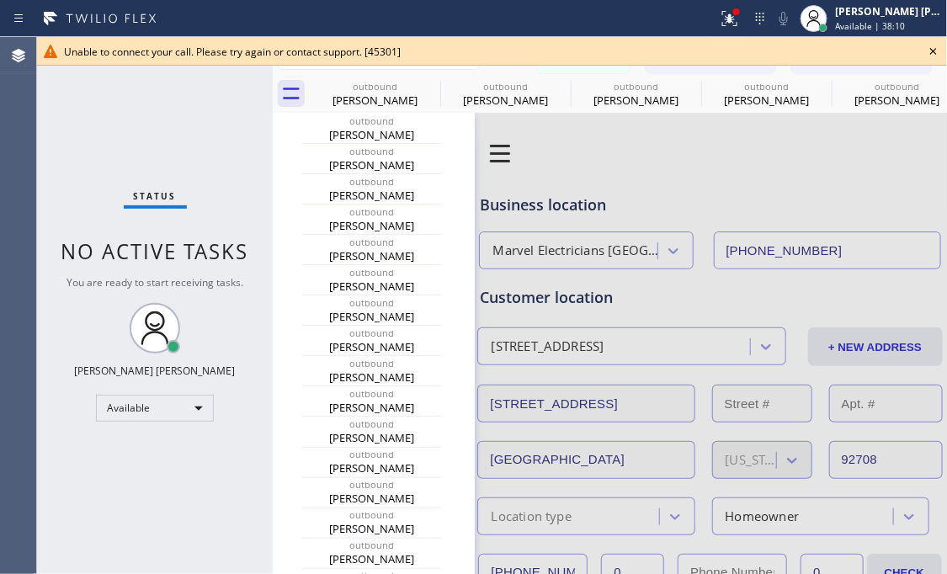
click at [928, 50] on icon at bounding box center [933, 51] width 20 height 20
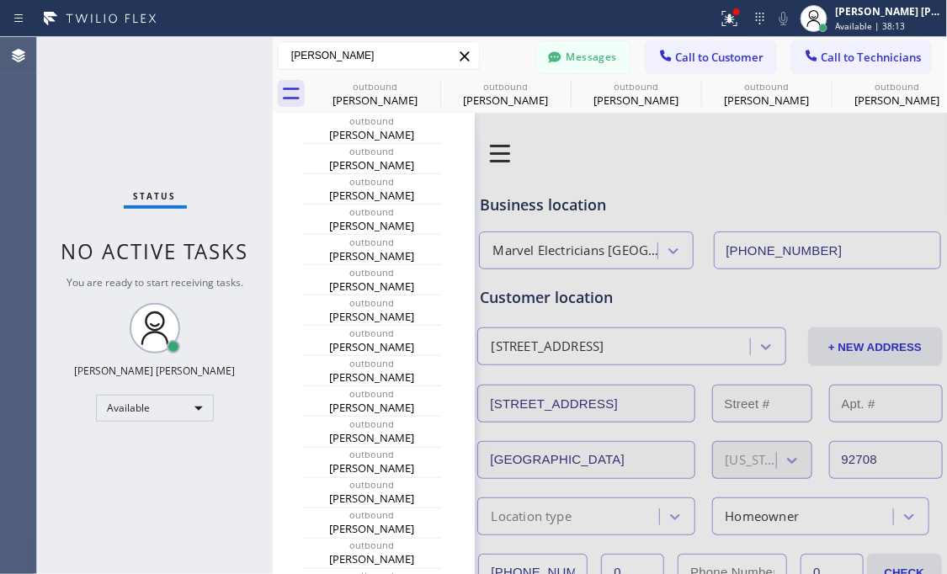
click at [462, 55] on icon at bounding box center [464, 56] width 20 height 20
click at [544, 58] on div at bounding box center [554, 59] width 20 height 20
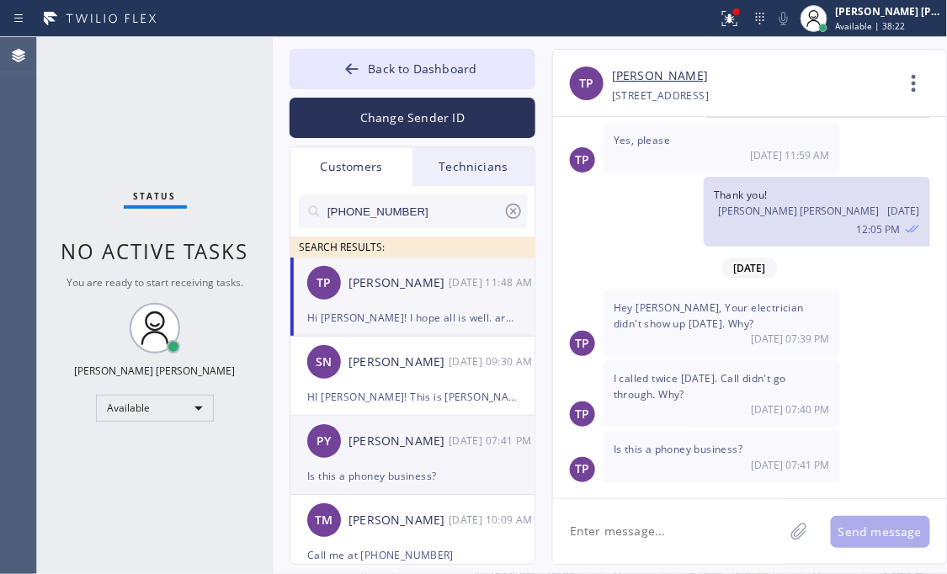
drag, startPoint x: 148, startPoint y: 487, endPoint x: 392, endPoint y: 422, distance: 252.7
click at [148, 487] on div "Status No active tasks You are ready to start receiving tasks. [PERSON_NAME] [P…" at bounding box center [155, 305] width 236 height 537
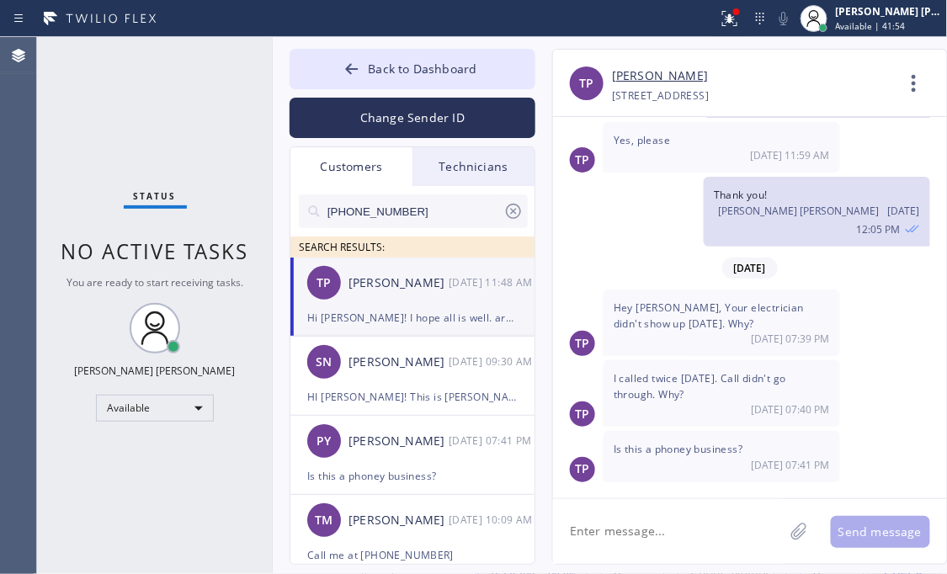
drag, startPoint x: 180, startPoint y: 453, endPoint x: 184, endPoint y: 430, distance: 23.9
click at [180, 453] on div "Status No active tasks You are ready to start receiving tasks. [PERSON_NAME] [P…" at bounding box center [155, 305] width 236 height 537
click at [188, 420] on div "Available" at bounding box center [155, 408] width 118 height 27
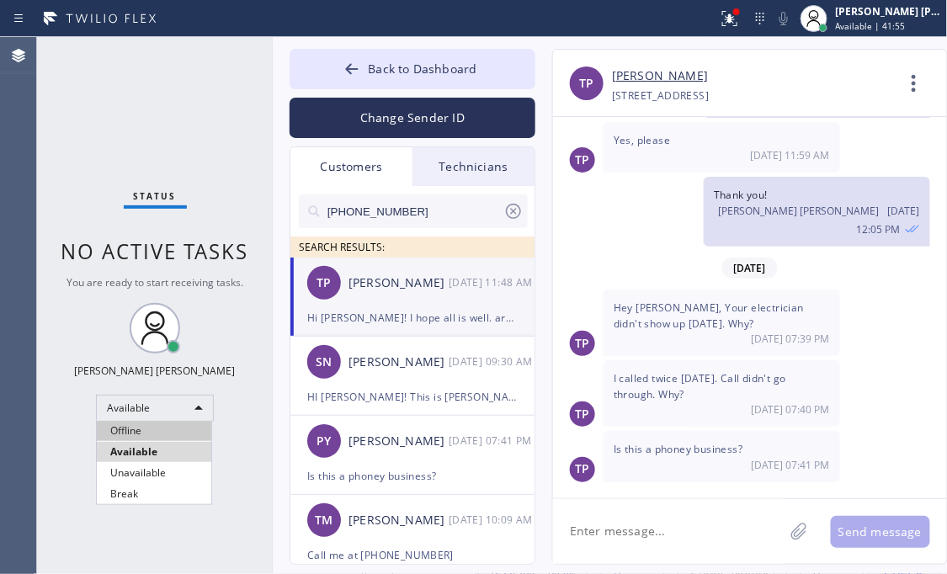
click at [155, 438] on li "Offline" at bounding box center [154, 431] width 114 height 20
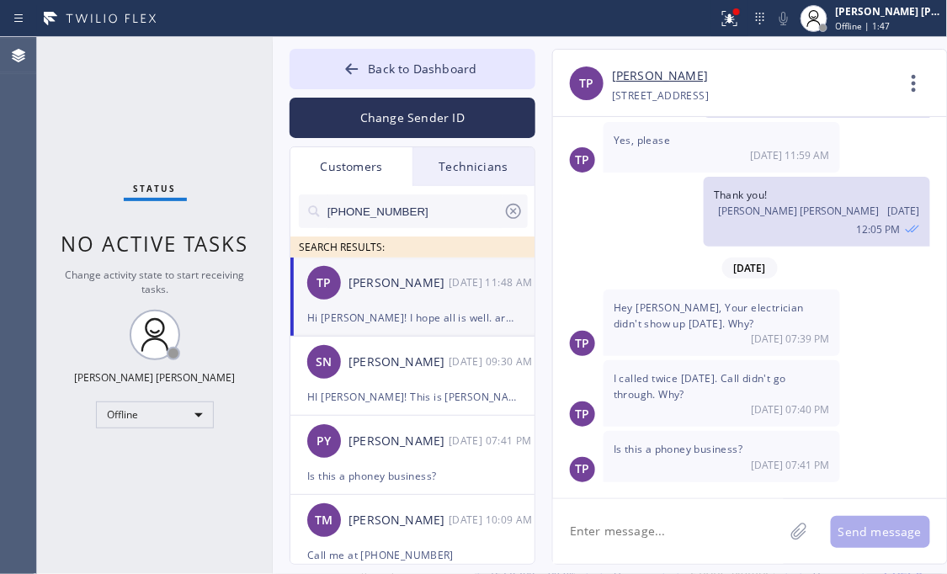
click at [135, 486] on div "Status No active tasks Change activity state to start receiving tasks. [PERSON_…" at bounding box center [155, 305] width 236 height 537
click at [189, 426] on div "Offline" at bounding box center [155, 414] width 118 height 27
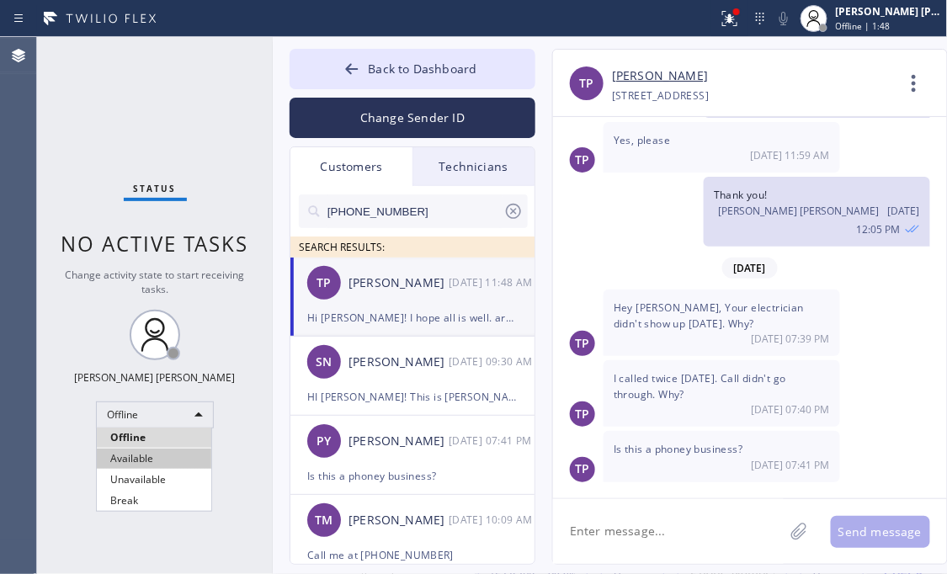
click at [149, 464] on li "Available" at bounding box center [154, 458] width 114 height 20
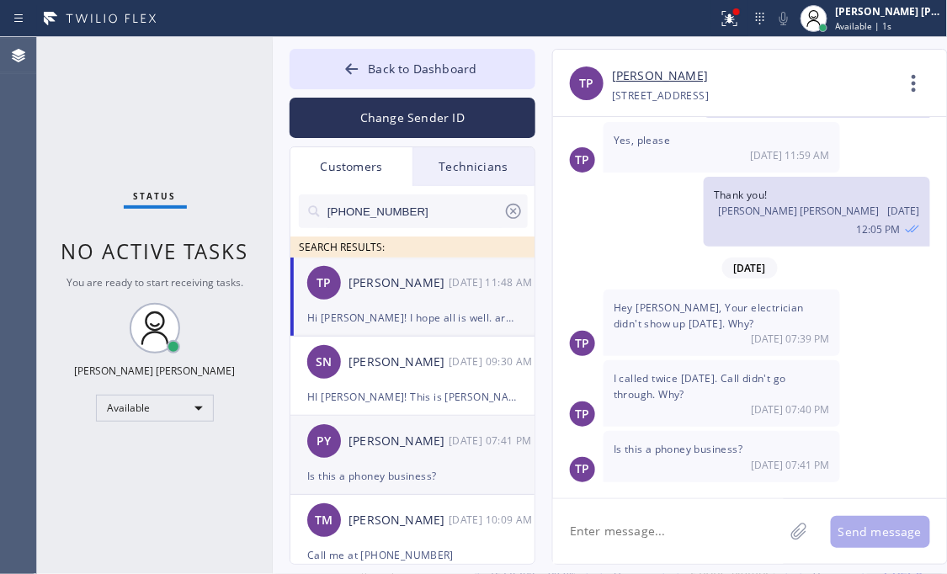
click at [402, 451] on div "PY [PERSON_NAME] [DATE] 07:41 PM" at bounding box center [413, 441] width 246 height 50
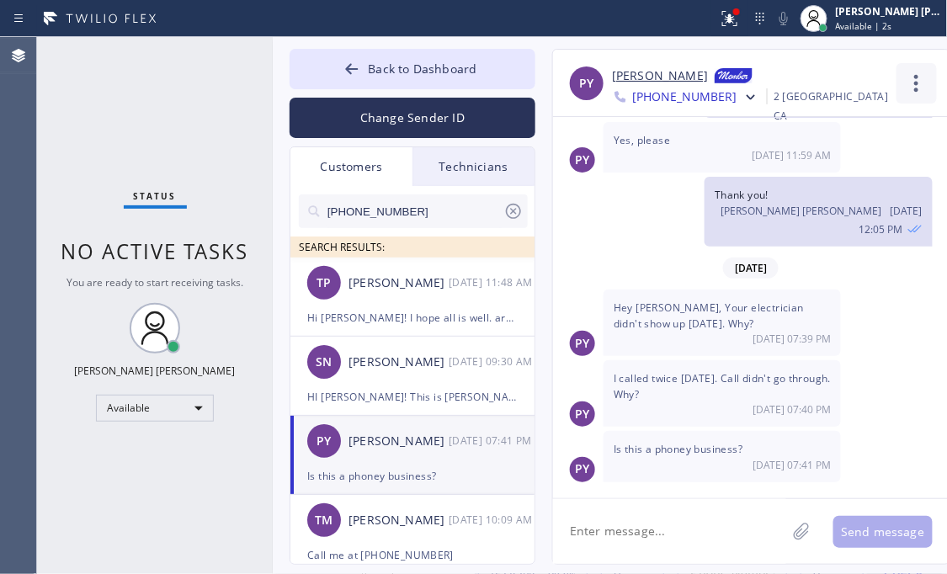
click at [910, 86] on icon at bounding box center [916, 83] width 40 height 40
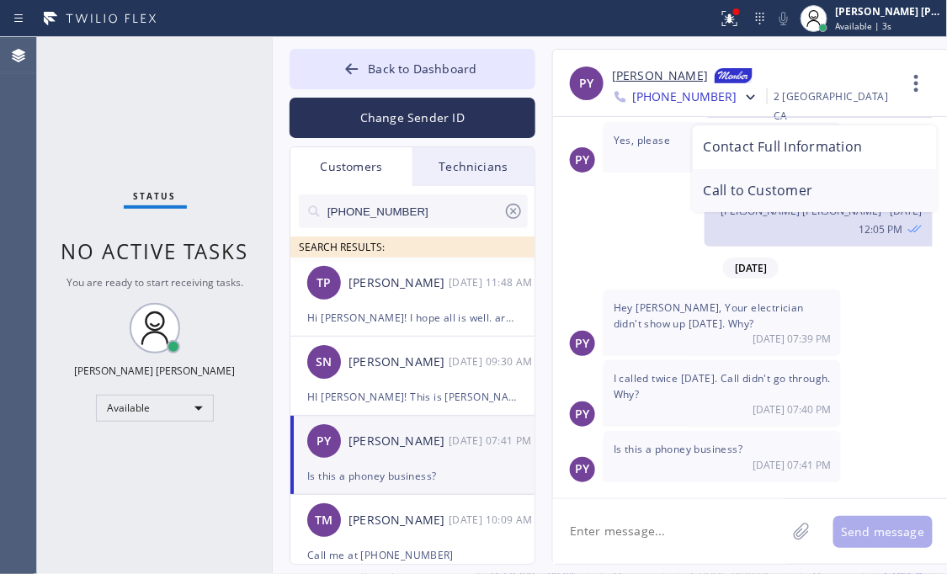
click at [825, 189] on li "Call to Customer" at bounding box center [814, 191] width 244 height 44
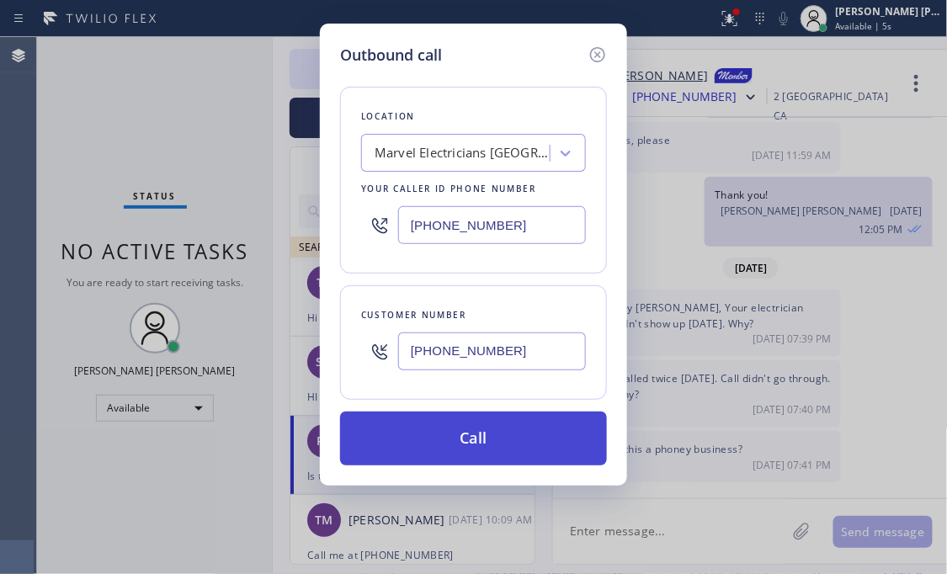
click at [491, 433] on button "Call" at bounding box center [473, 438] width 267 height 54
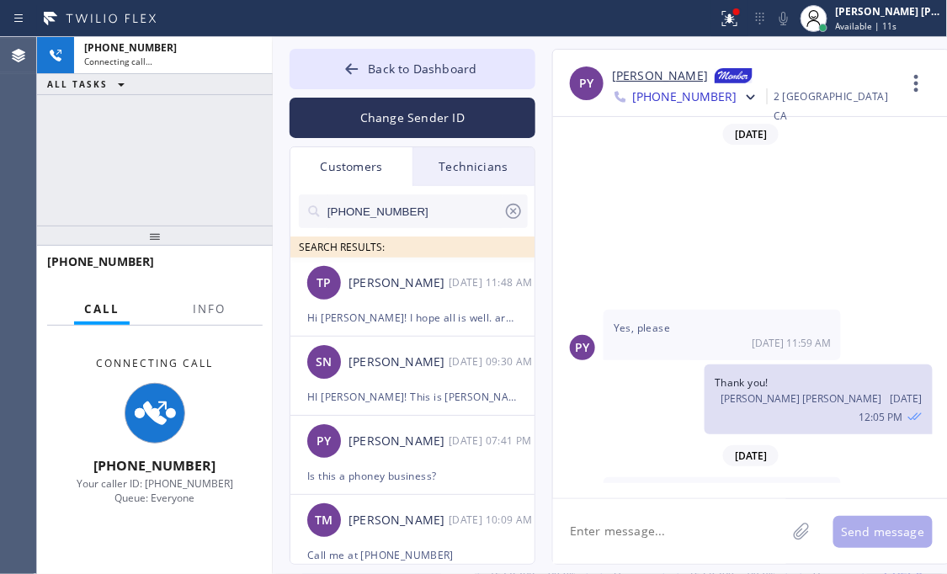
scroll to position [188, 0]
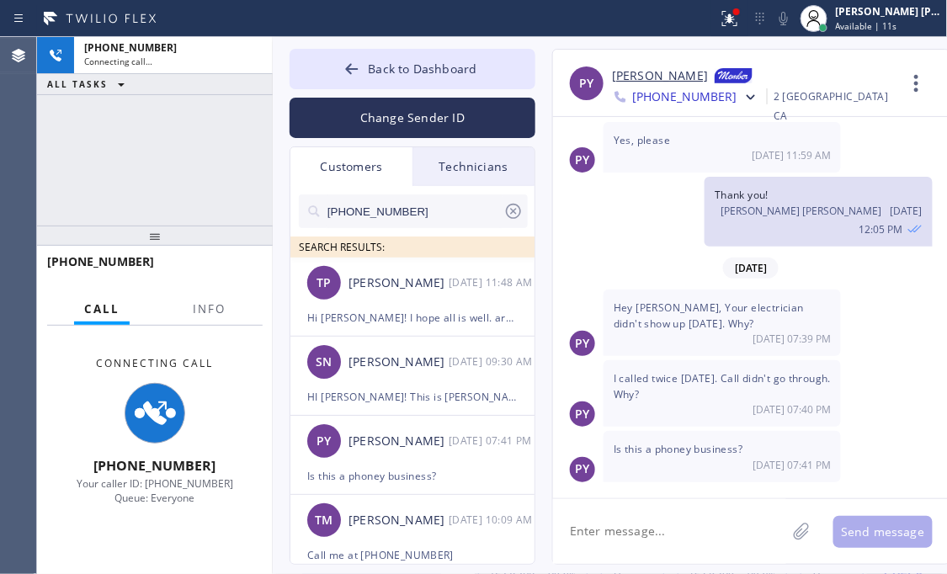
type input "[PHONE_NUMBER]"
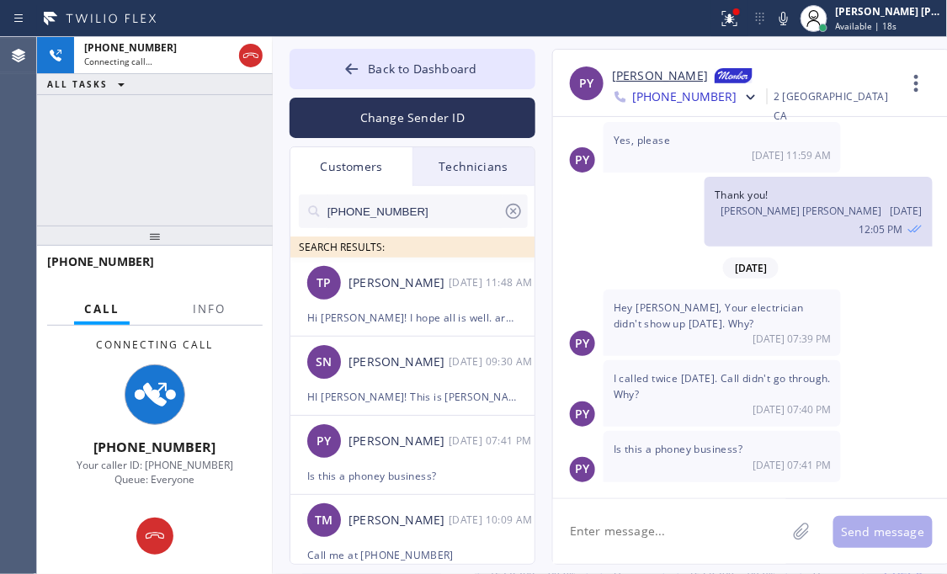
click at [215, 255] on div "[PHONE_NUMBER]" at bounding box center [149, 261] width 204 height 16
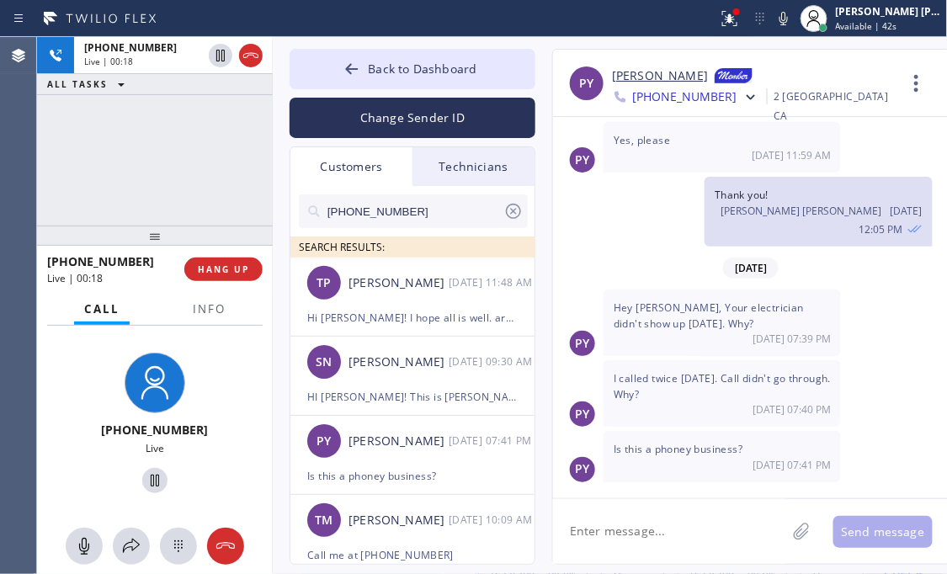
click at [167, 176] on div "[PHONE_NUMBER] Live | 00:18 ALL TASKS ALL TASKS ACTIVE TASKS TASKS IN WRAP UP" at bounding box center [155, 131] width 236 height 188
click at [146, 182] on div "[PHONE_NUMBER] Live | 00:22 ALL TASKS ALL TASKS ACTIVE TASKS TASKS IN WRAP UP" at bounding box center [155, 131] width 236 height 188
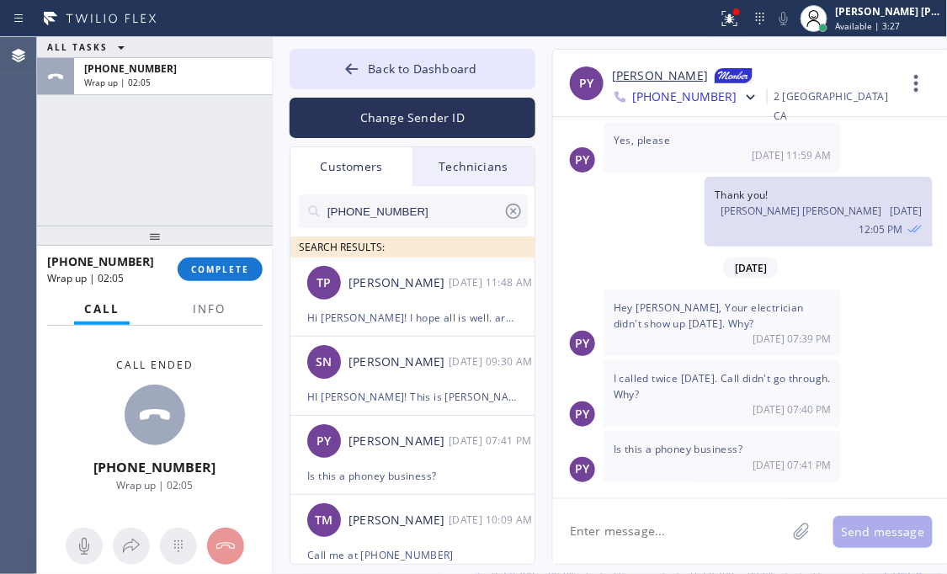
click at [82, 400] on div "Call ended [PHONE_NUMBER] Wrap up | 02:05" at bounding box center [155, 425] width 236 height 199
click at [639, 531] on textarea at bounding box center [669, 531] width 233 height 65
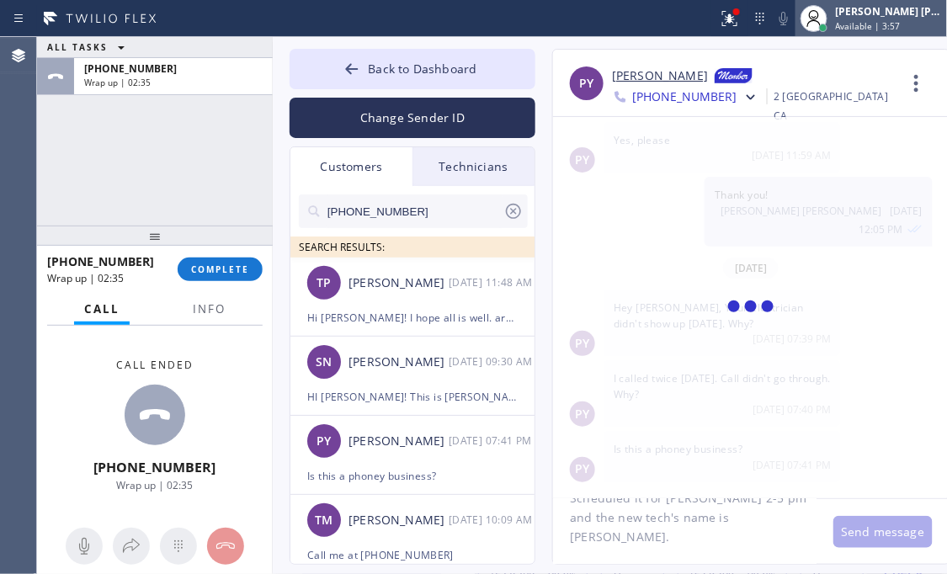
type textarea "Hi Parvis! Scheduled it for [PERSON_NAME] 2-5 pm and the new tech's name is [PE…"
